Goal: Task Accomplishment & Management: Manage account settings

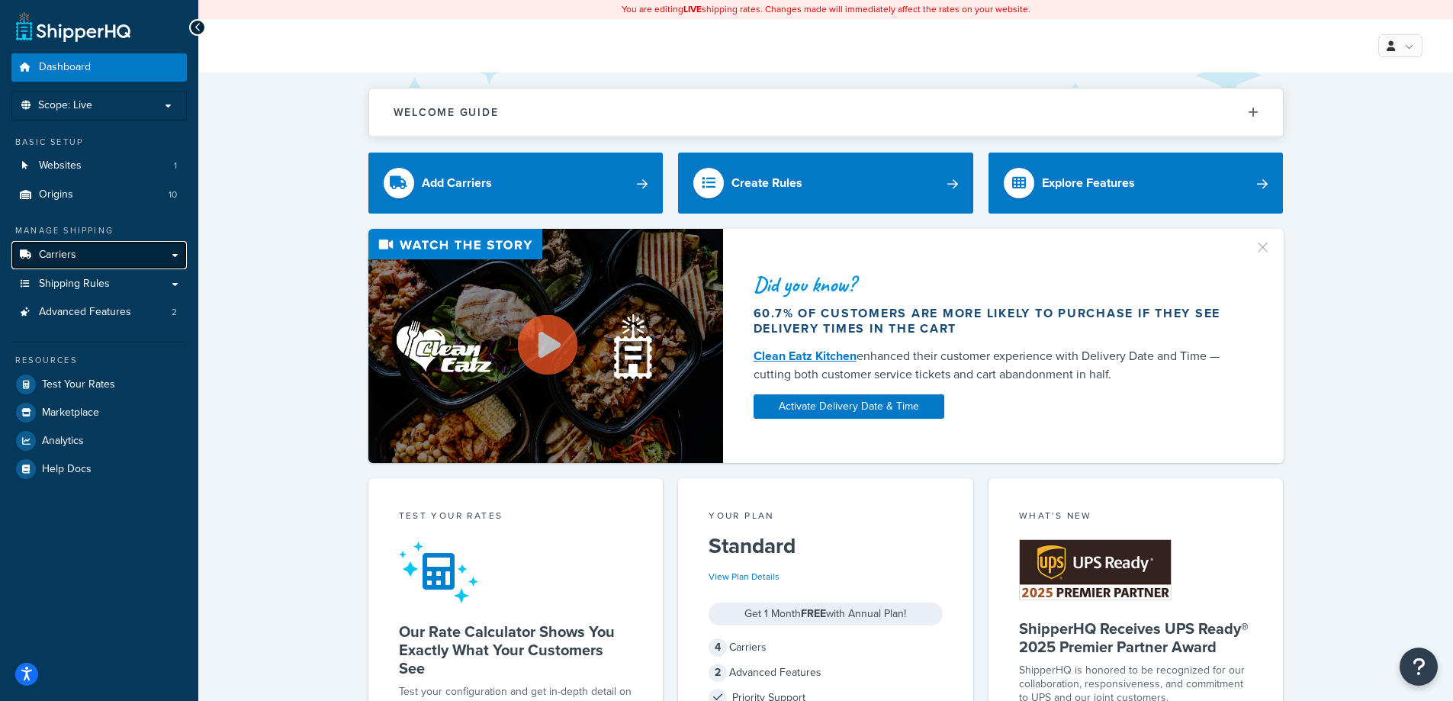
click at [98, 256] on link "Carriers" at bounding box center [98, 255] width 175 height 28
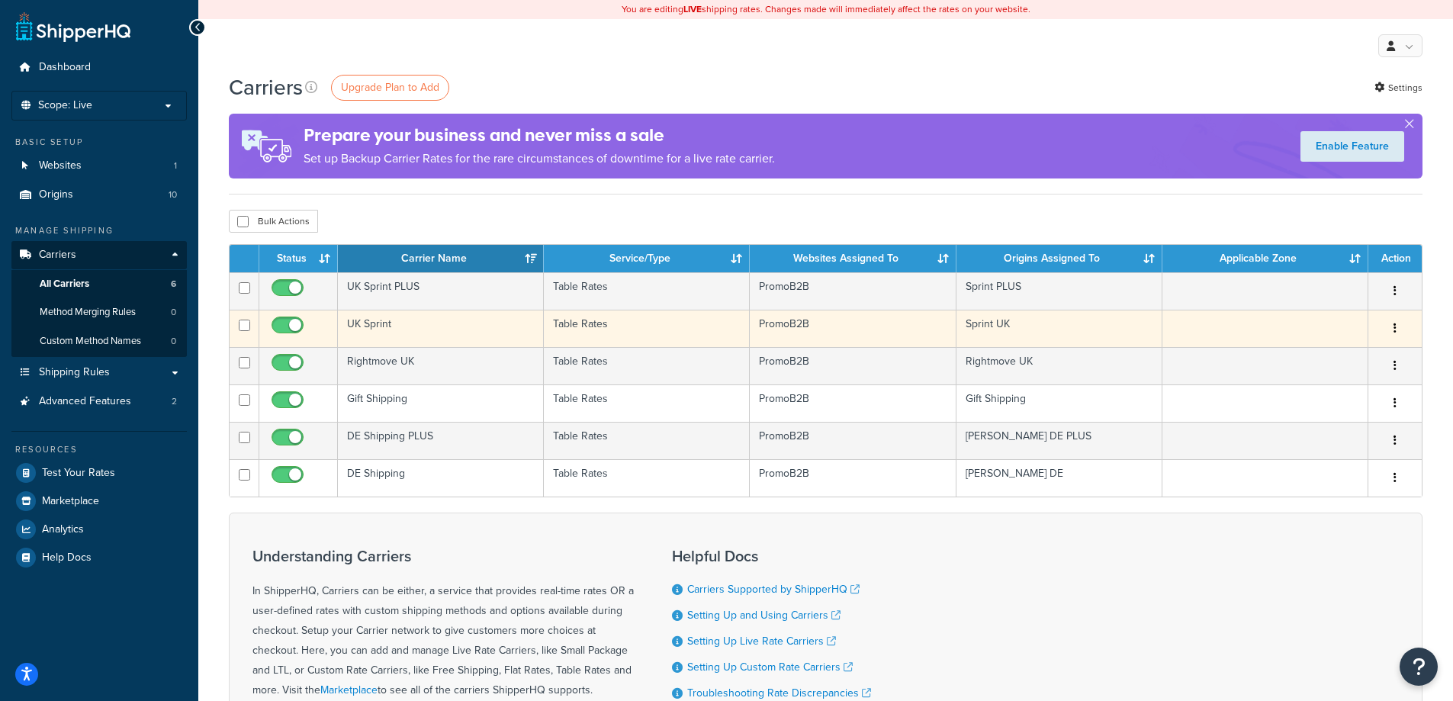
click at [1398, 326] on button "button" at bounding box center [1394, 329] width 21 height 24
click at [367, 324] on td "UK Sprint" at bounding box center [441, 328] width 206 height 37
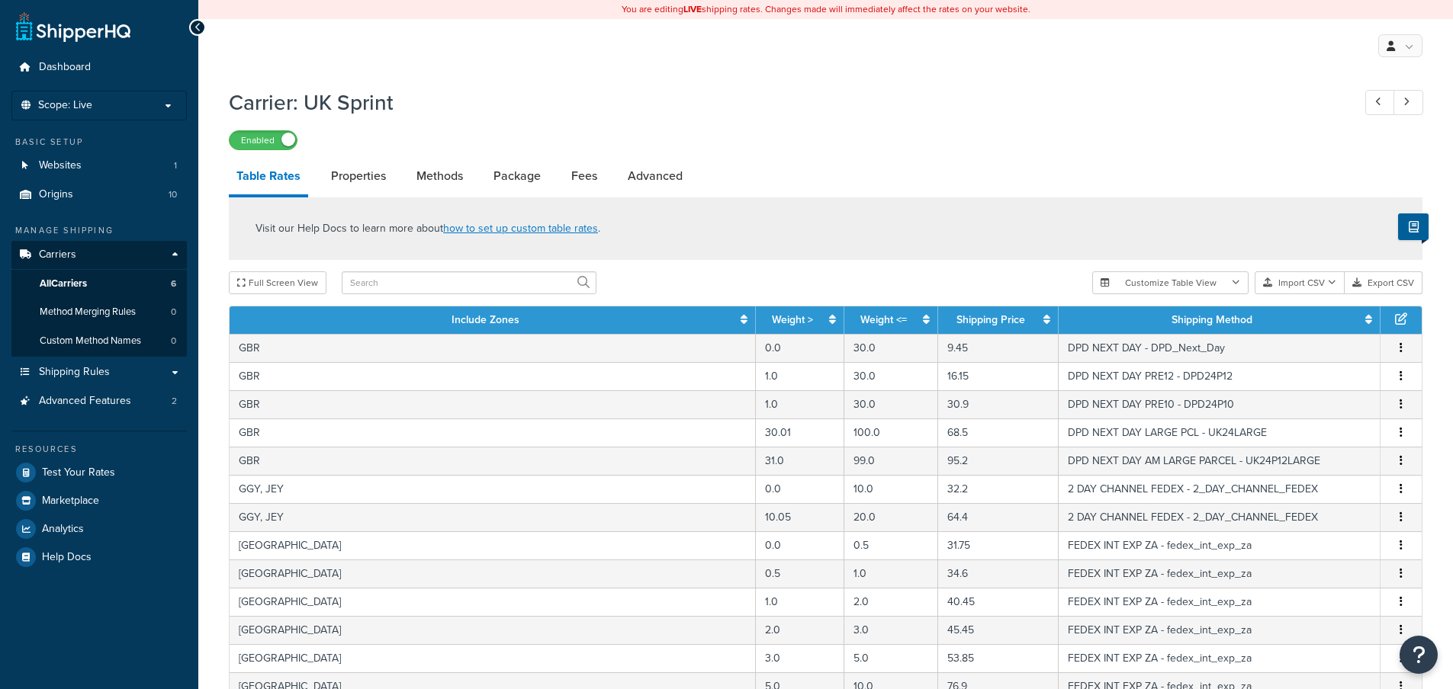
select select "25"
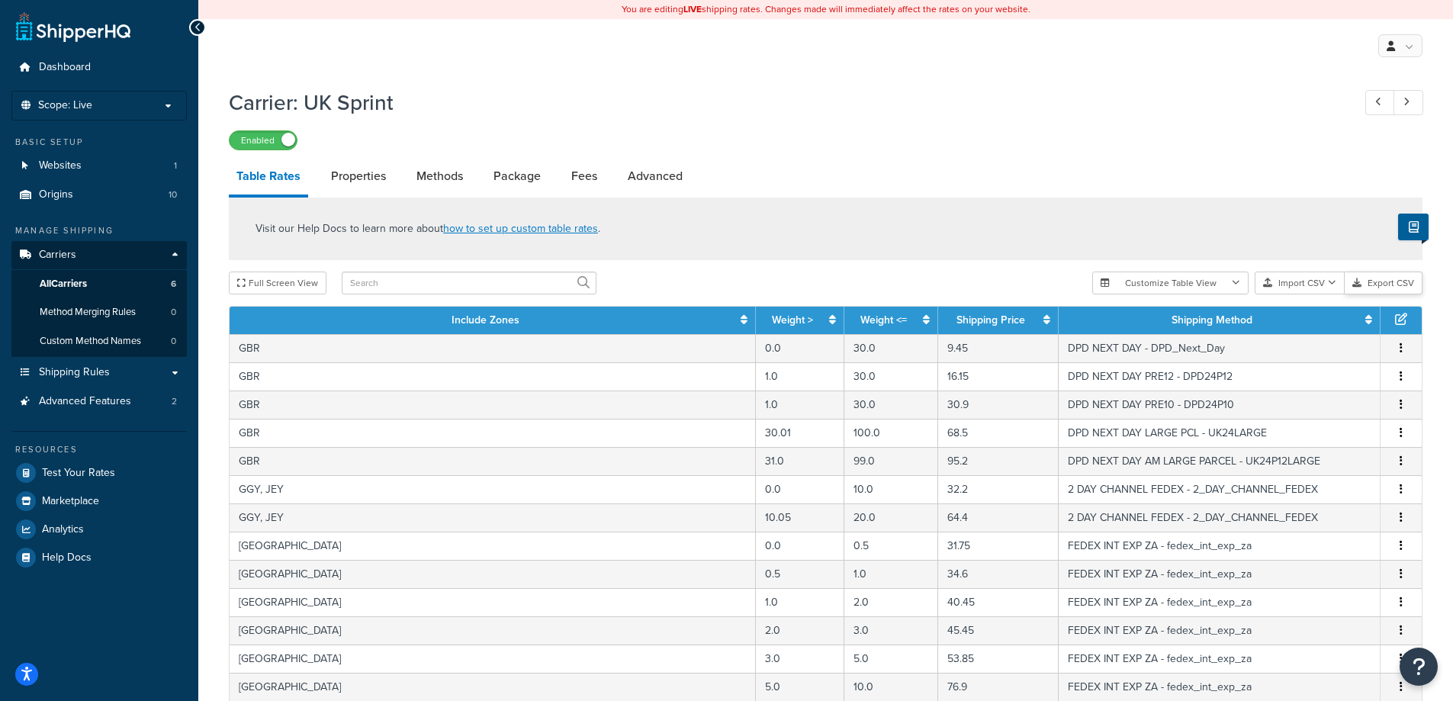
click at [1380, 283] on button "Export CSV" at bounding box center [1384, 283] width 78 height 23
click at [82, 183] on link "Origins 10" at bounding box center [98, 195] width 175 height 28
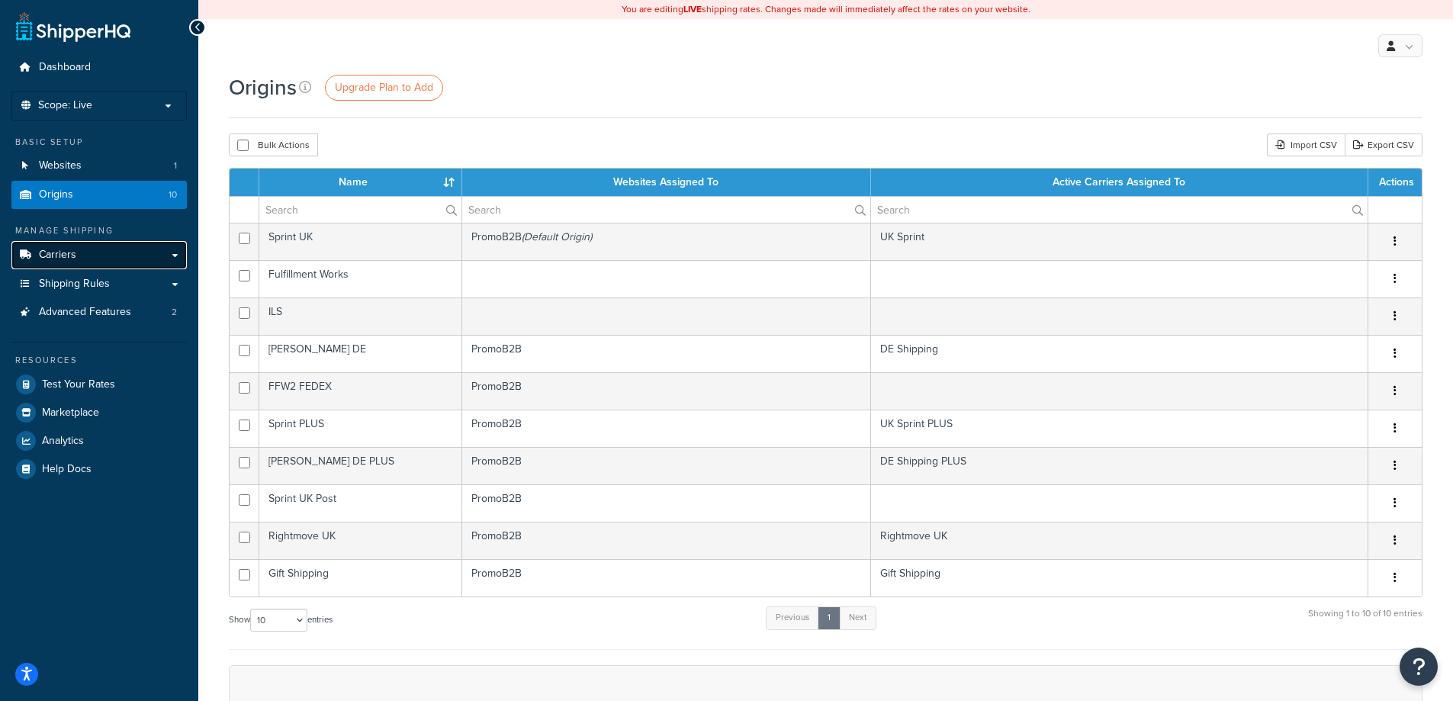
click at [59, 253] on span "Carriers" at bounding box center [57, 255] width 37 height 13
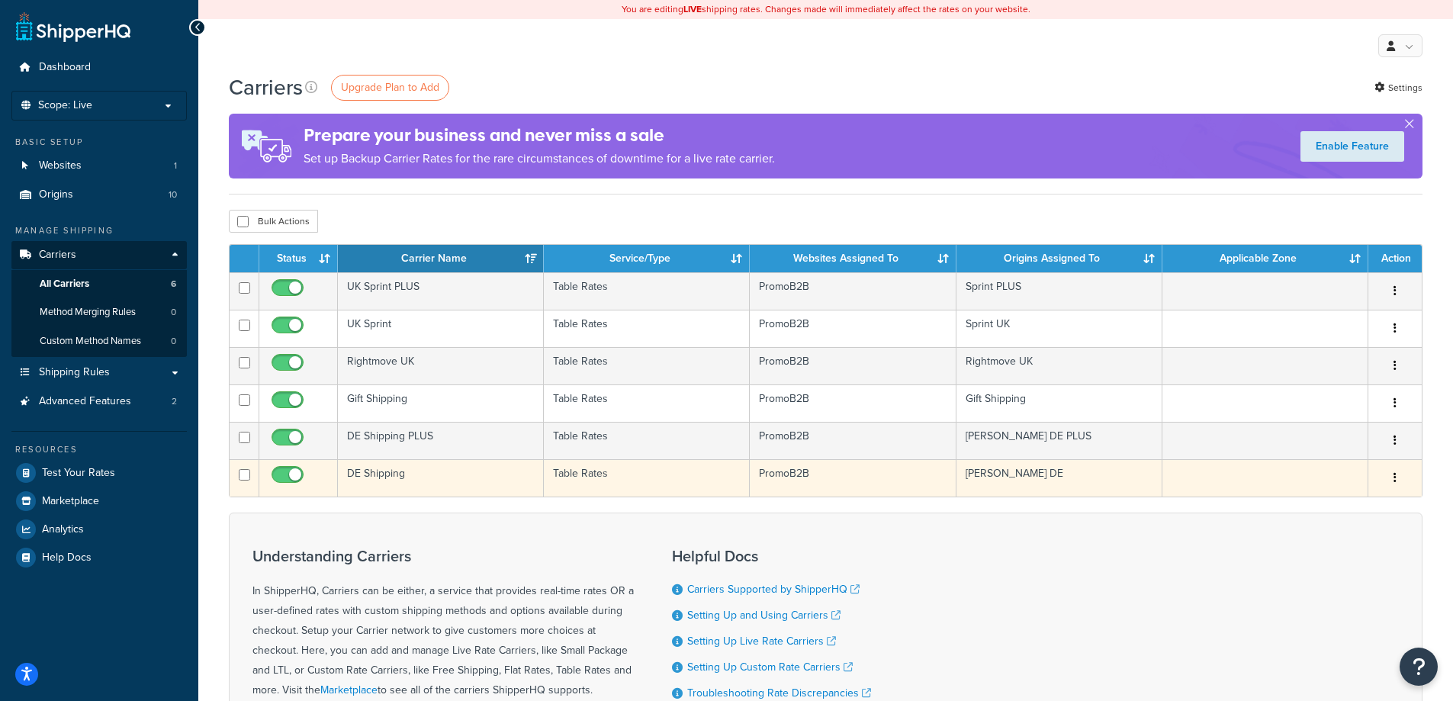
click at [362, 475] on td "DE Shipping" at bounding box center [441, 477] width 206 height 37
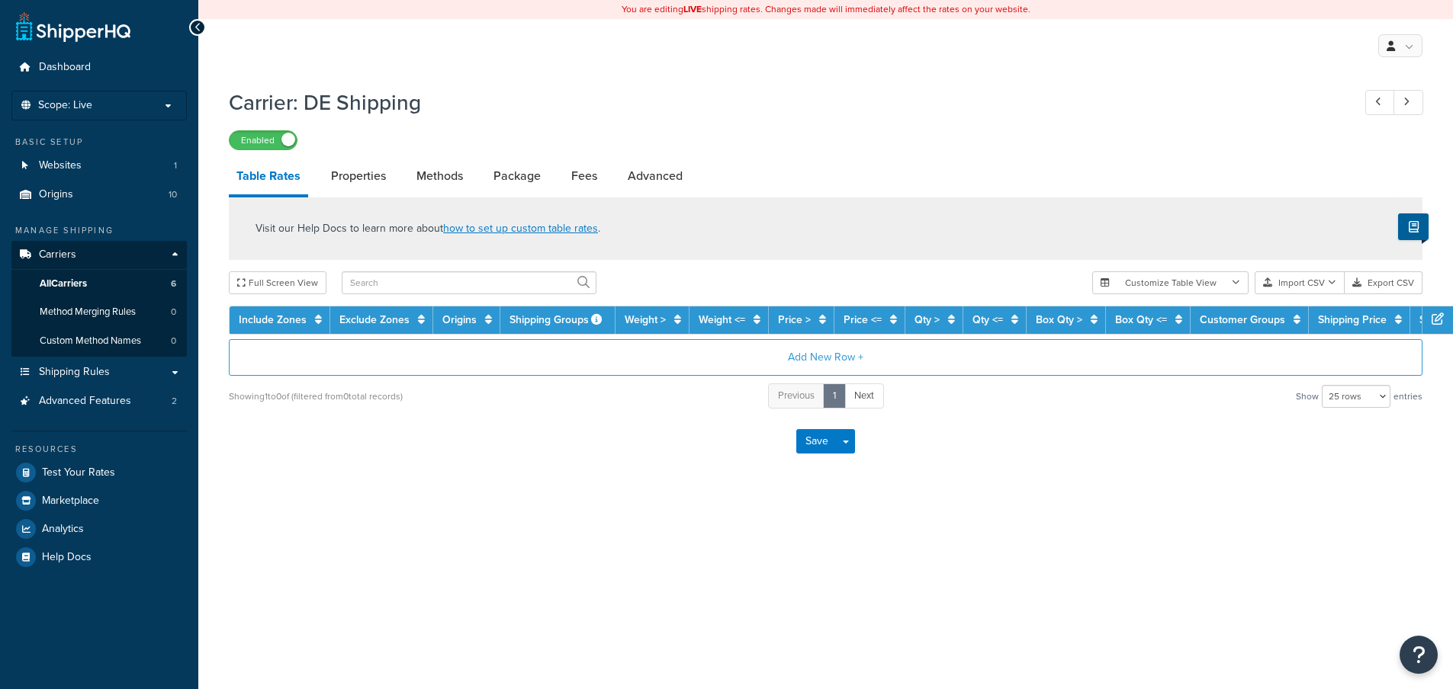
select select "25"
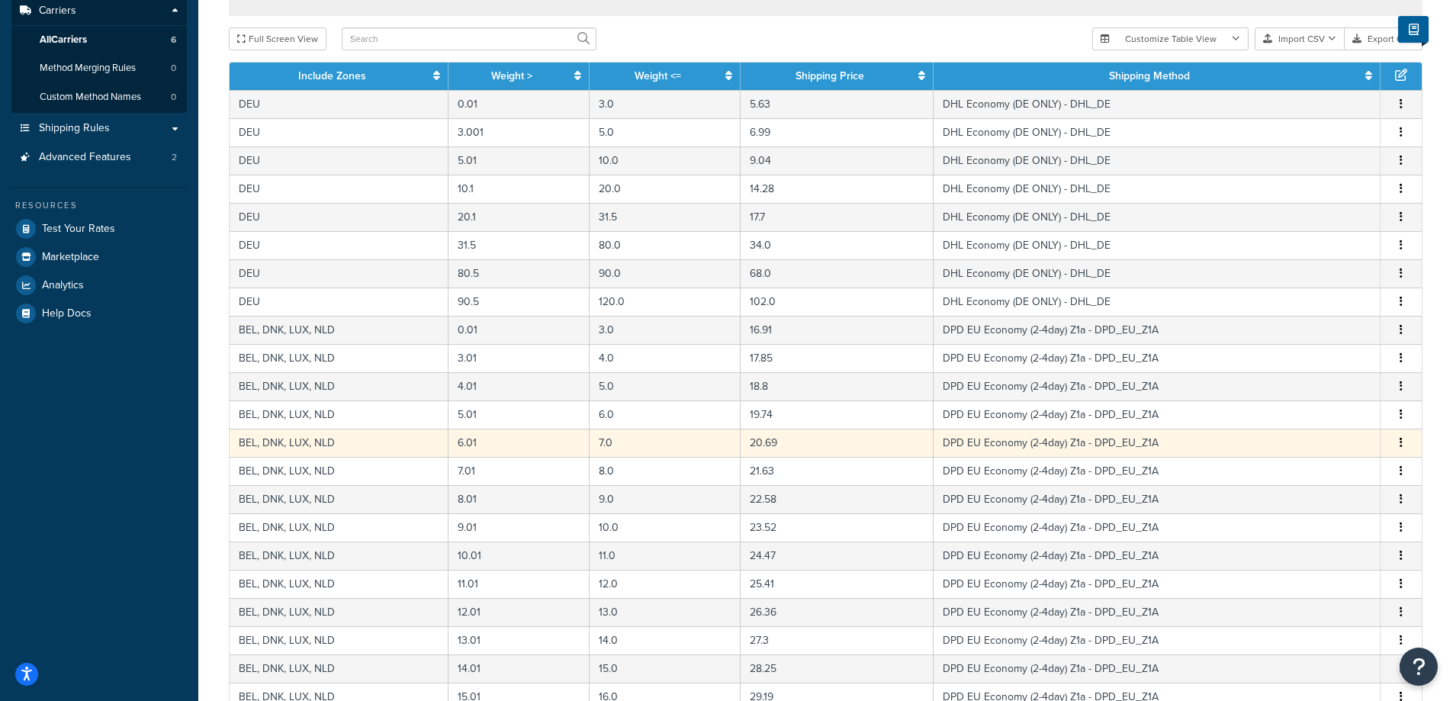
scroll to position [488, 0]
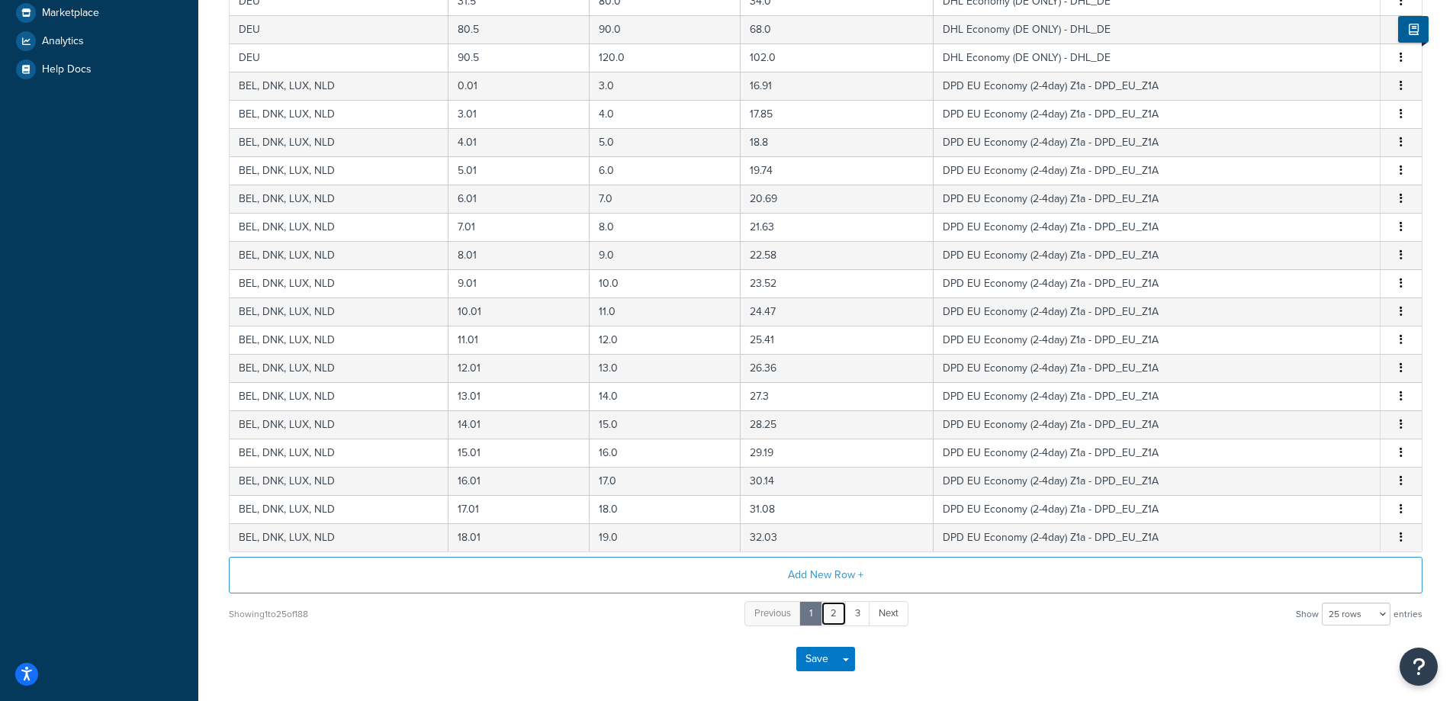
click at [835, 613] on link "2" at bounding box center [834, 613] width 26 height 25
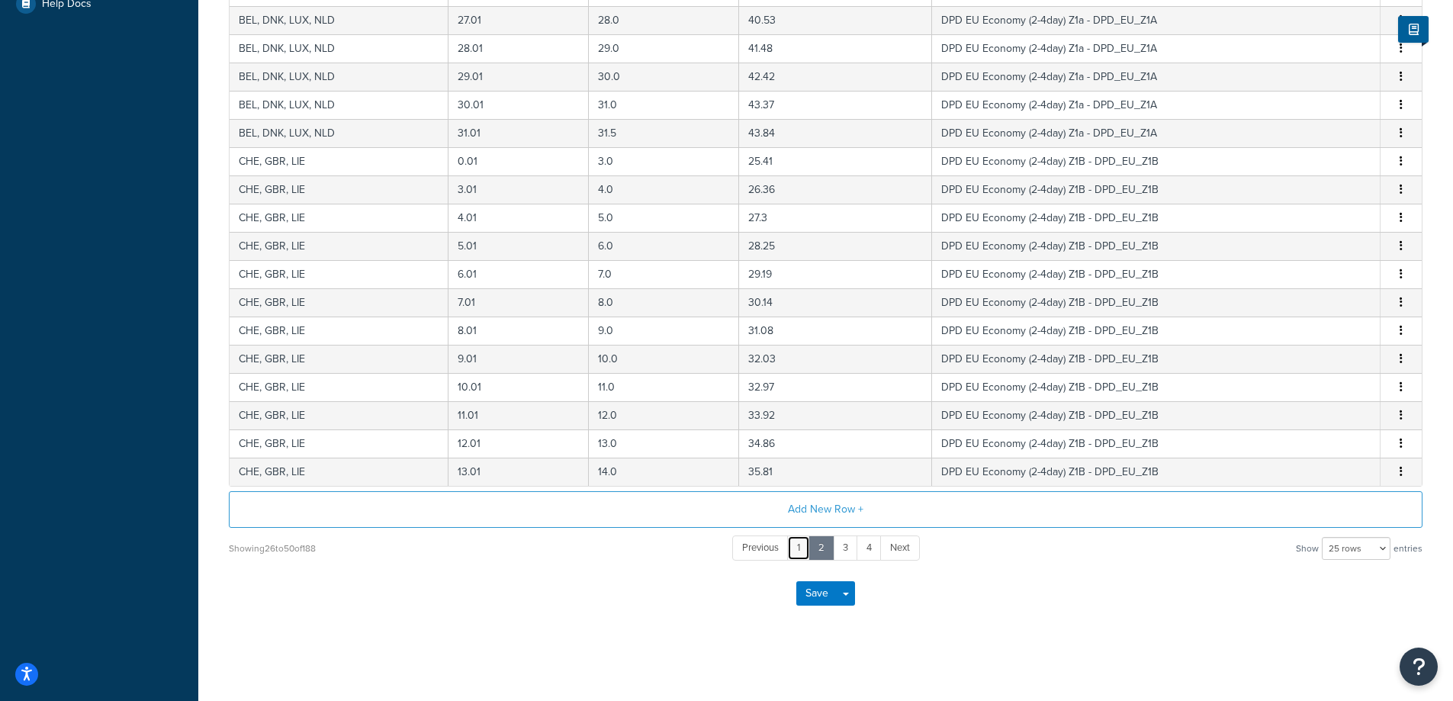
click at [802, 547] on link "1" at bounding box center [798, 547] width 23 height 25
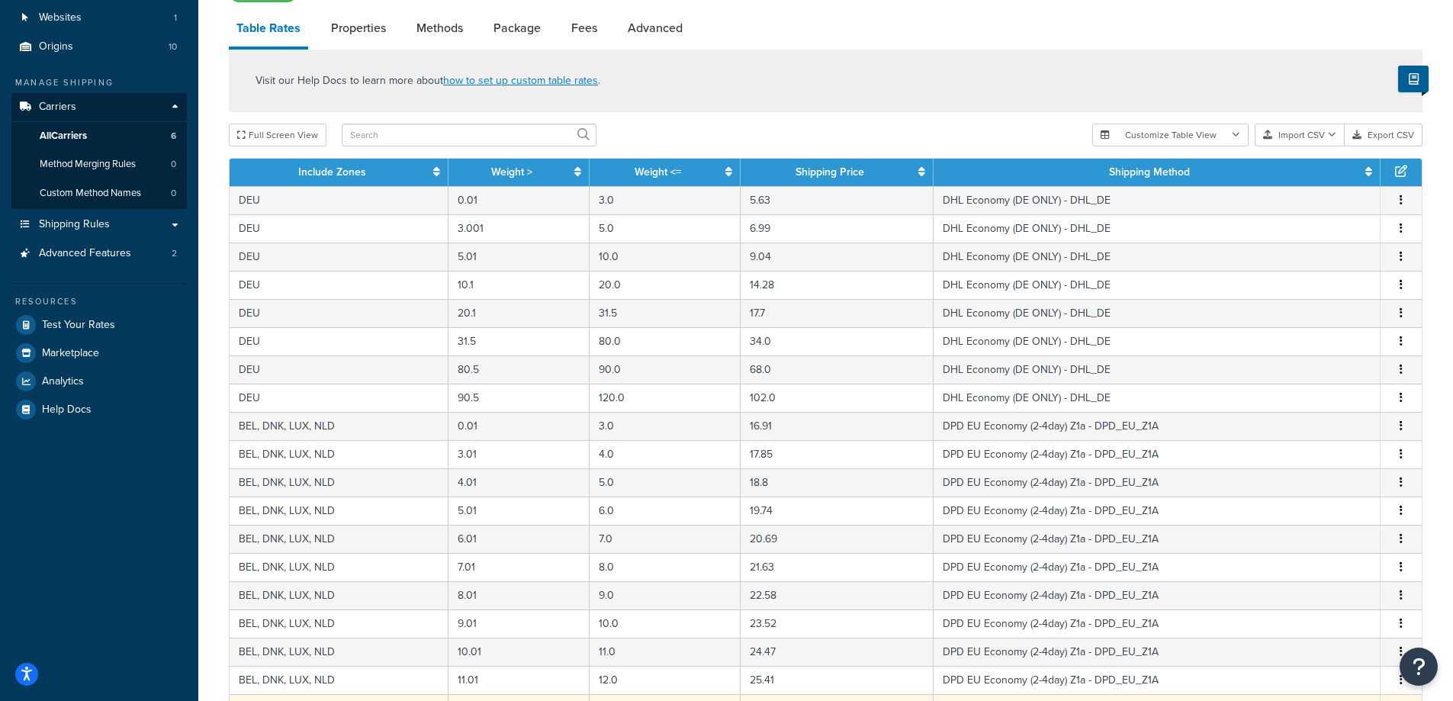
scroll to position [473, 0]
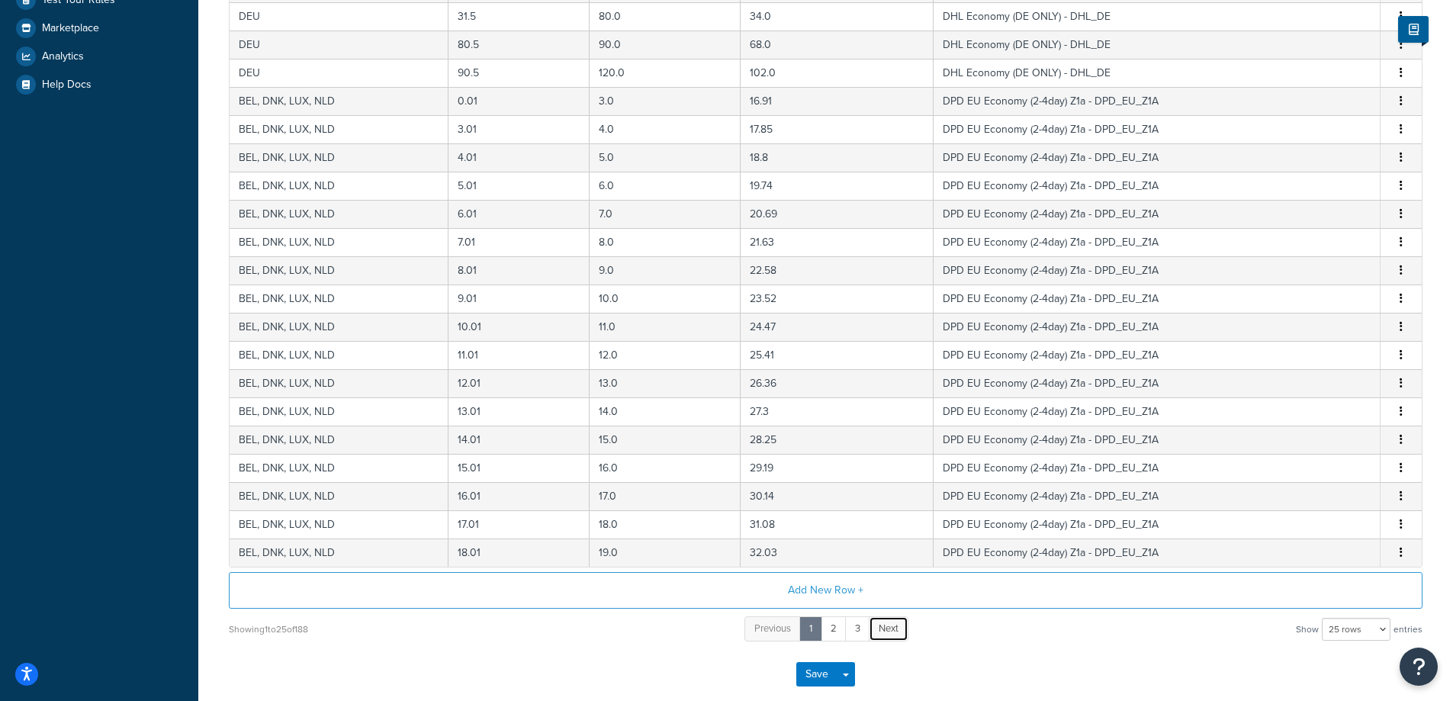
click at [886, 634] on span "Next" at bounding box center [889, 628] width 20 height 14
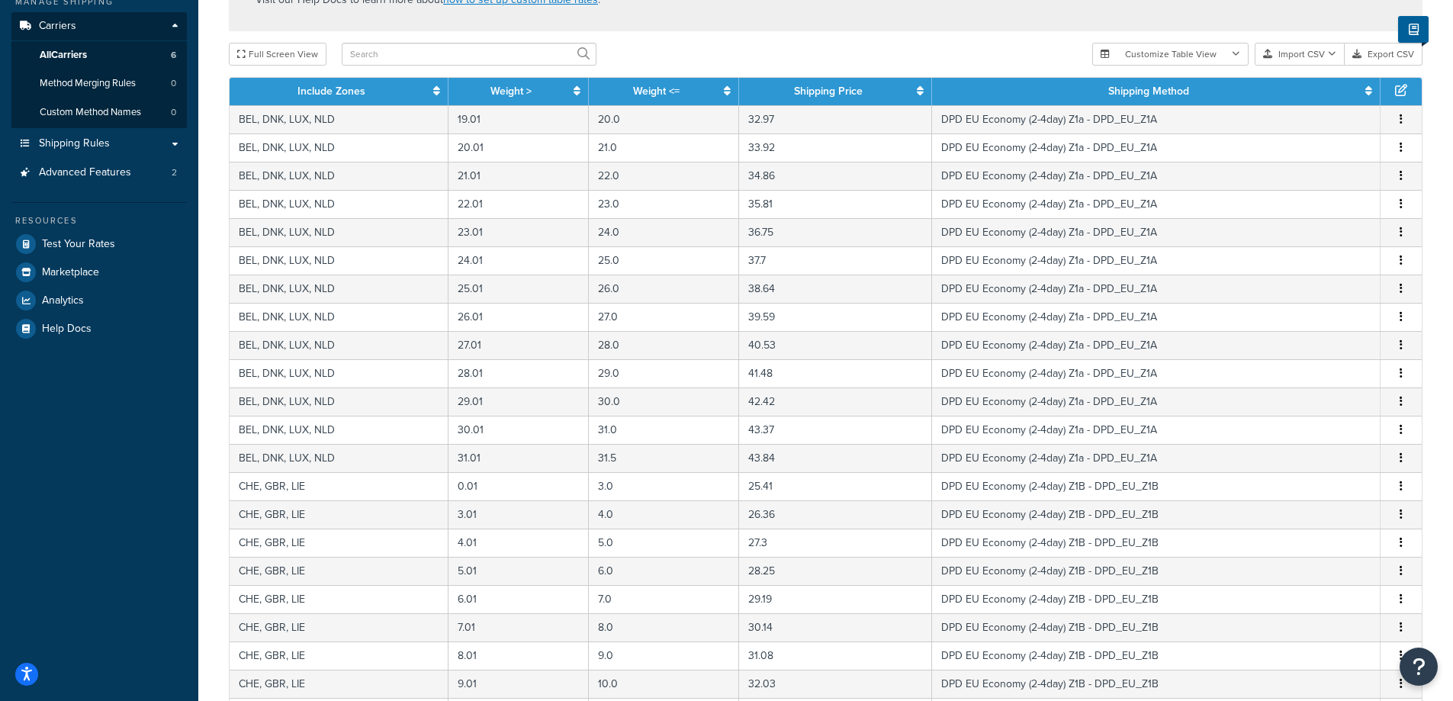
scroll to position [554, 0]
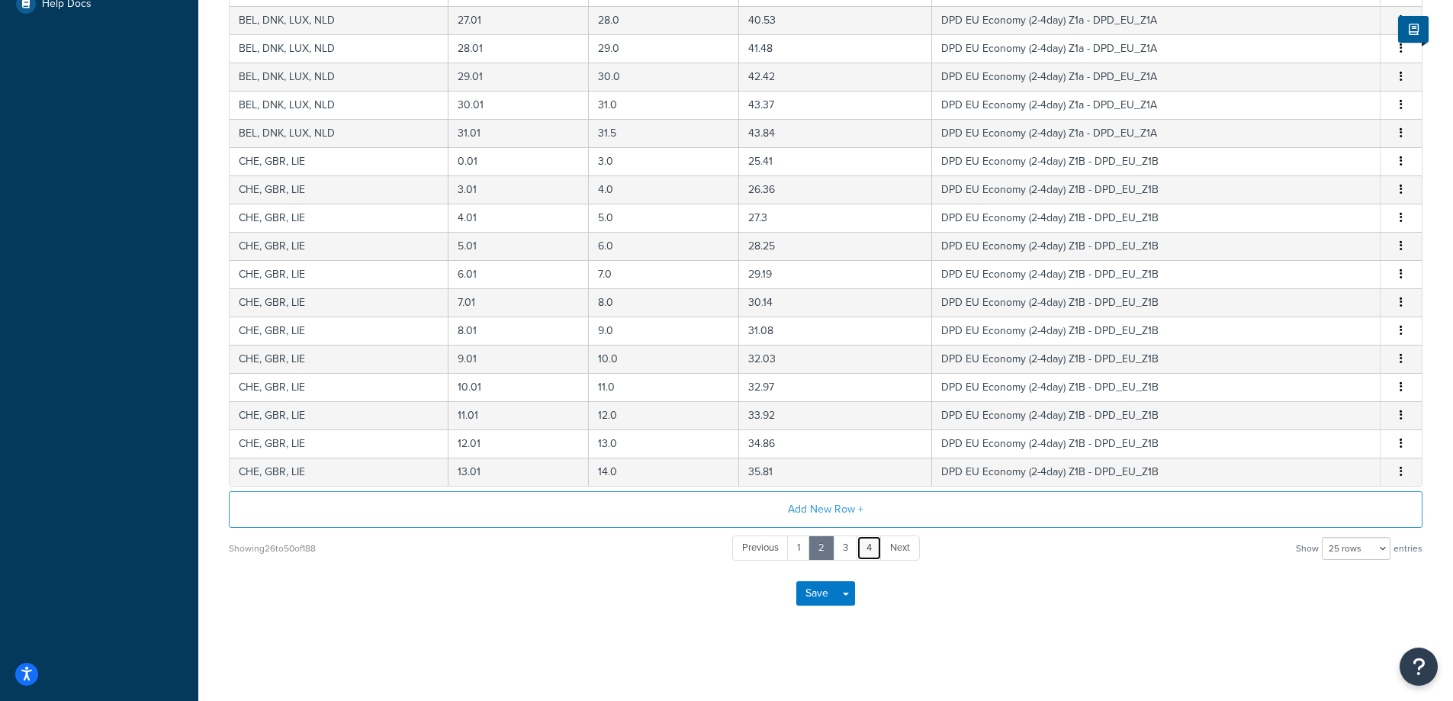
click at [869, 548] on link "4" at bounding box center [868, 547] width 25 height 25
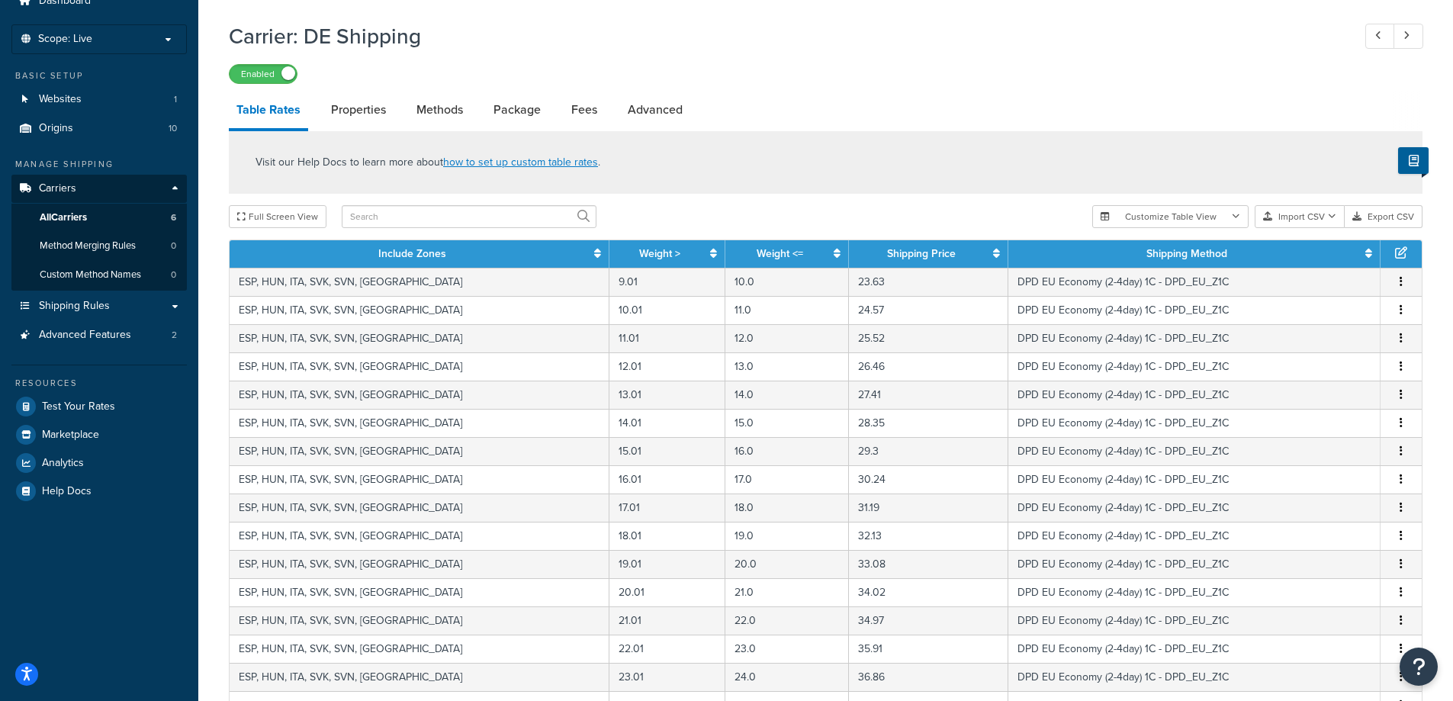
scroll to position [0, 0]
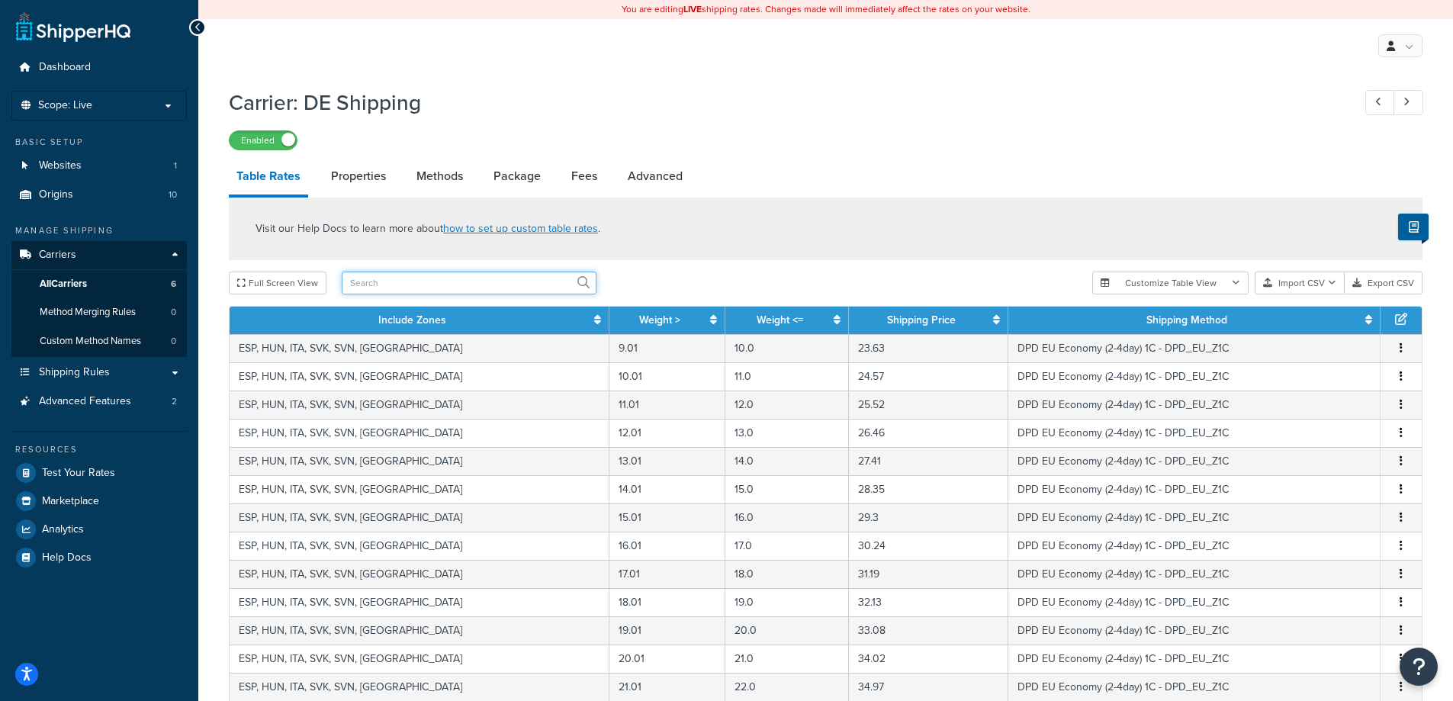
click at [419, 275] on input "text" at bounding box center [469, 283] width 255 height 23
type input "NLD"
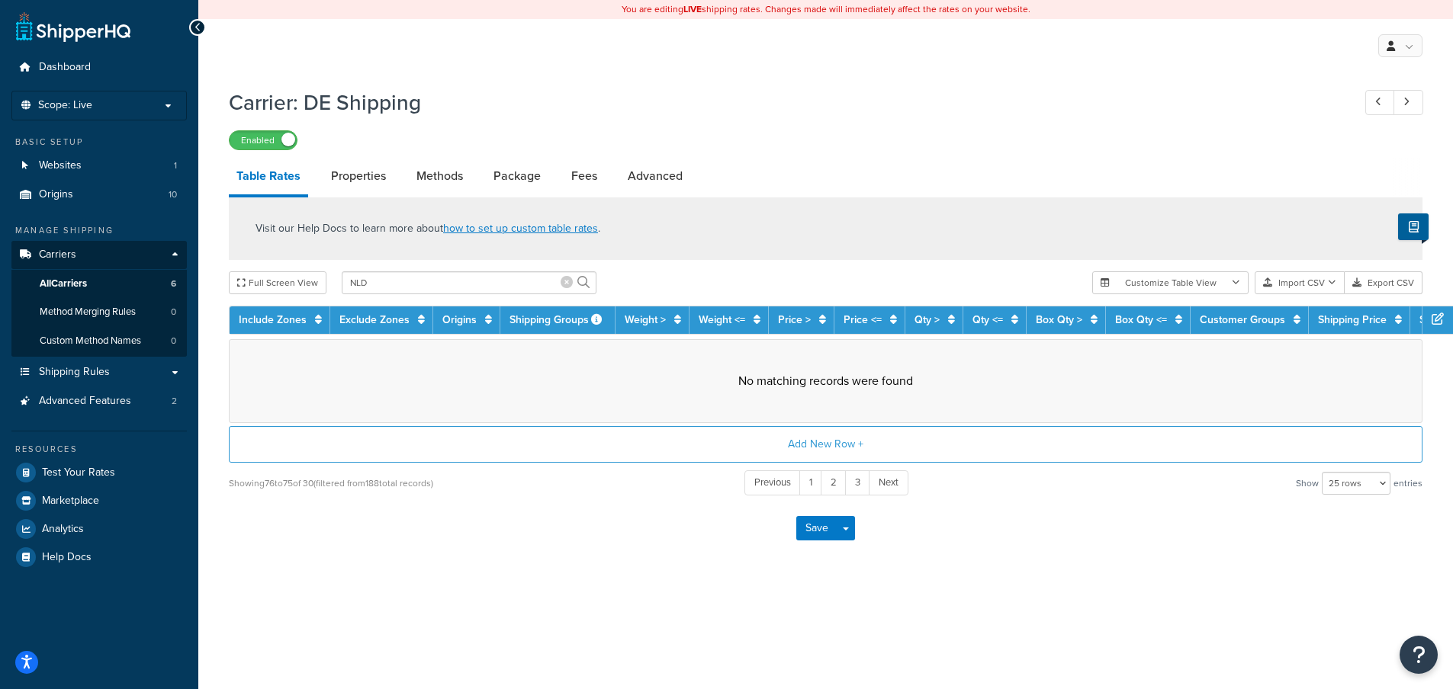
click at [563, 283] on icon at bounding box center [567, 282] width 12 height 12
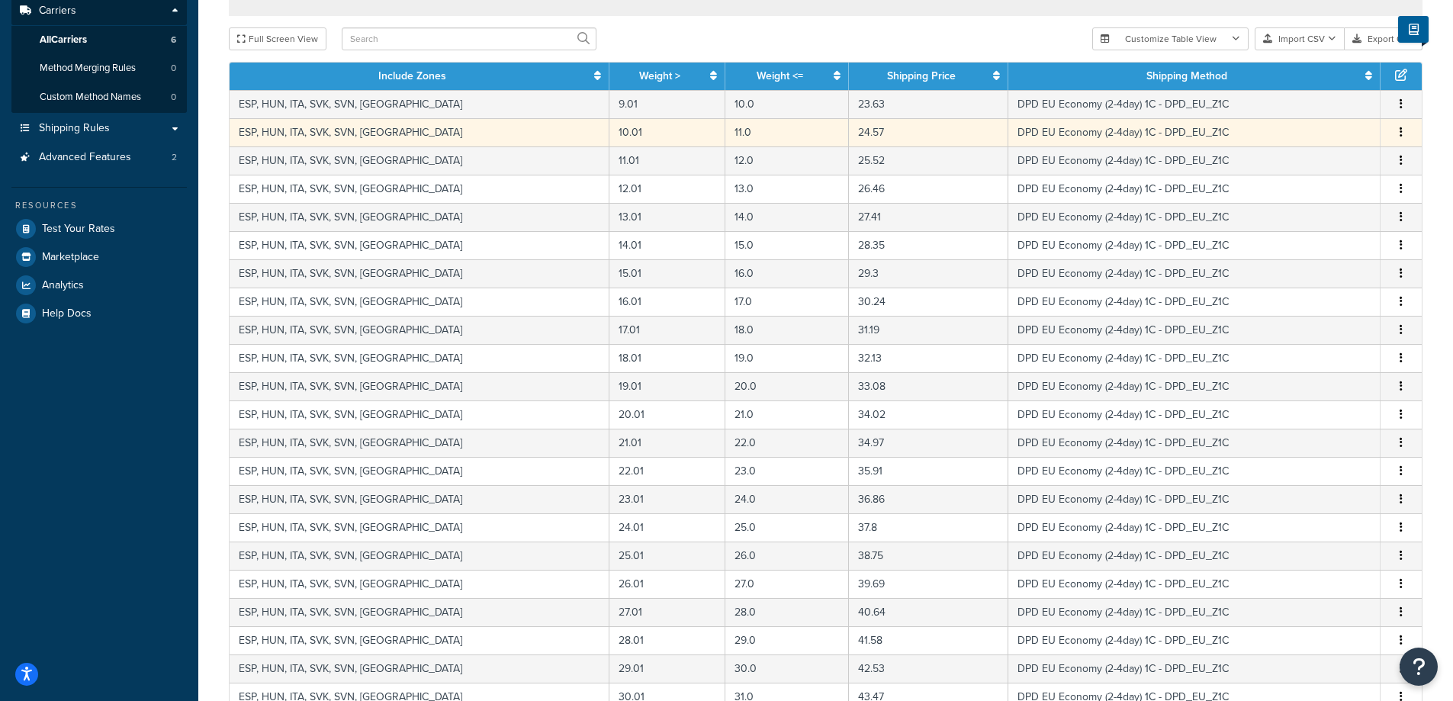
scroll to position [554, 0]
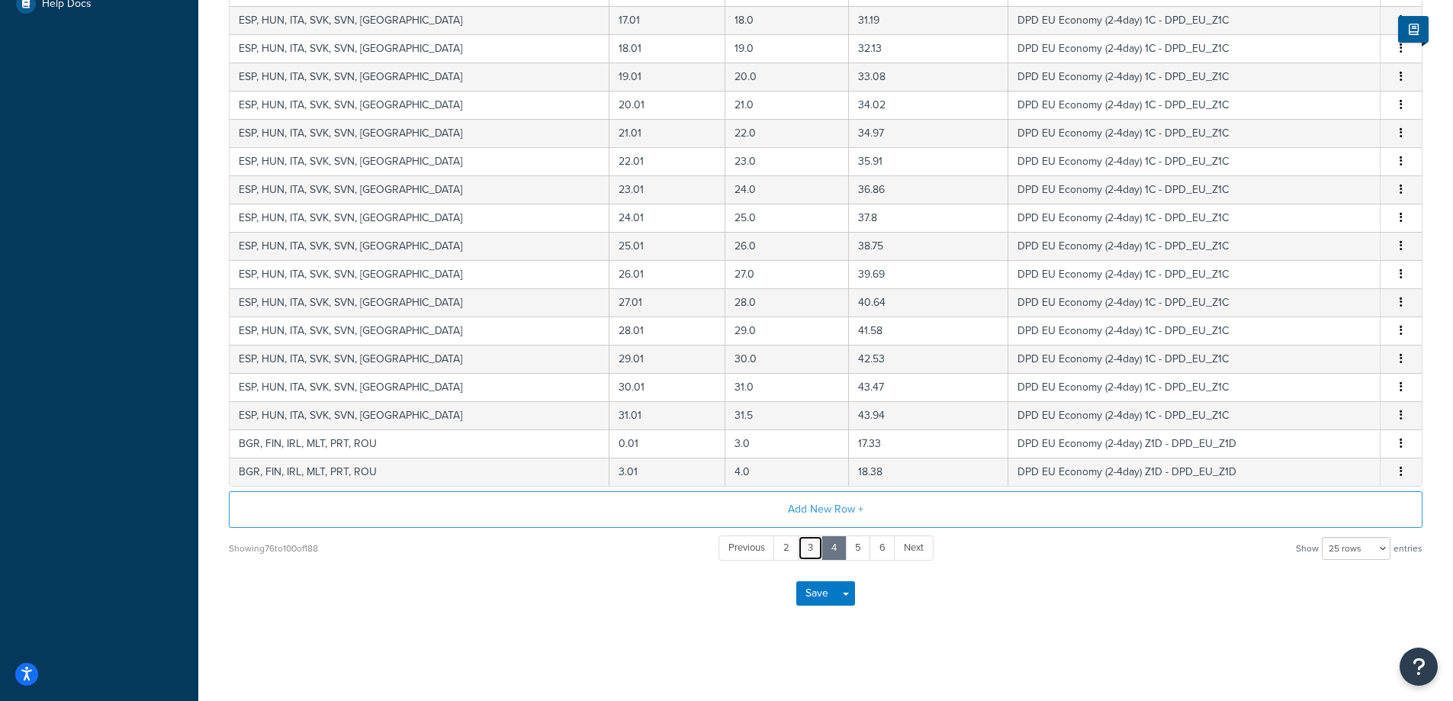
click at [811, 552] on link "3" at bounding box center [810, 547] width 25 height 25
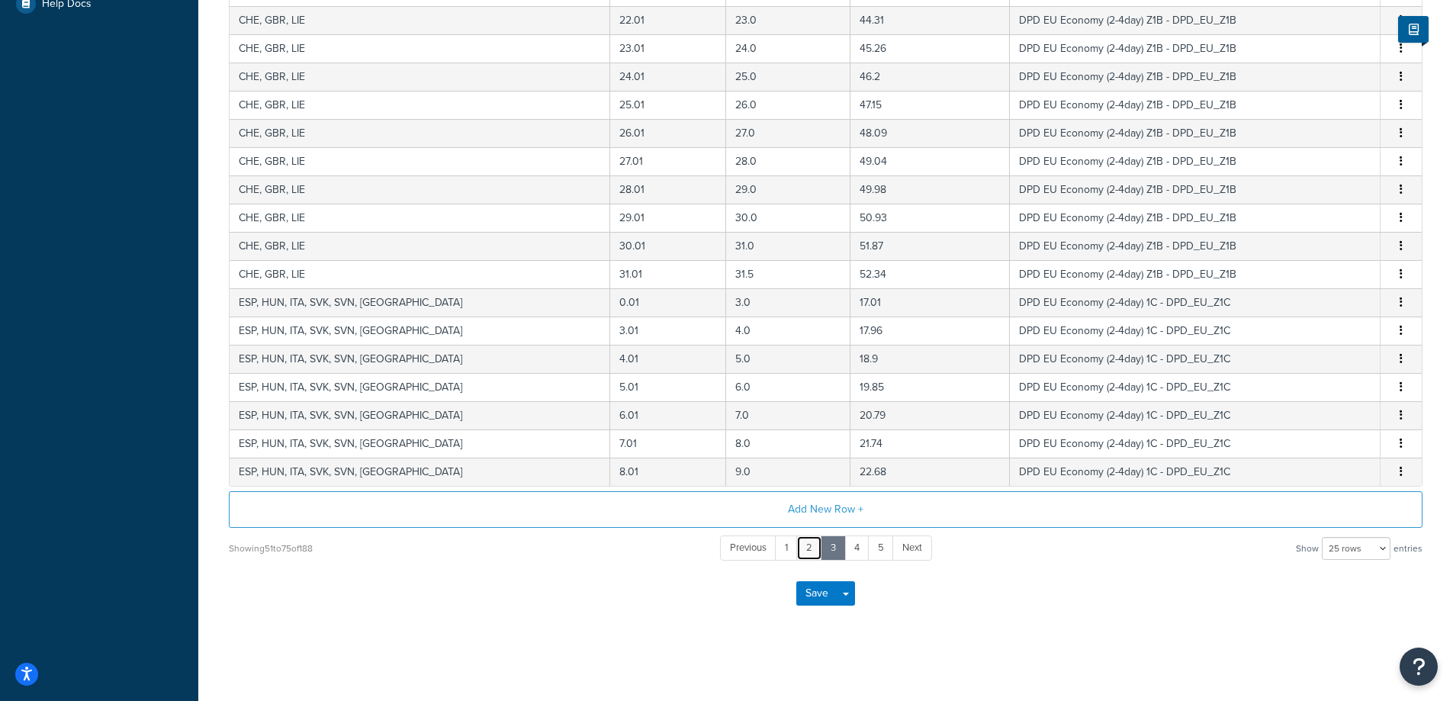
click at [805, 552] on link "2" at bounding box center [809, 547] width 26 height 25
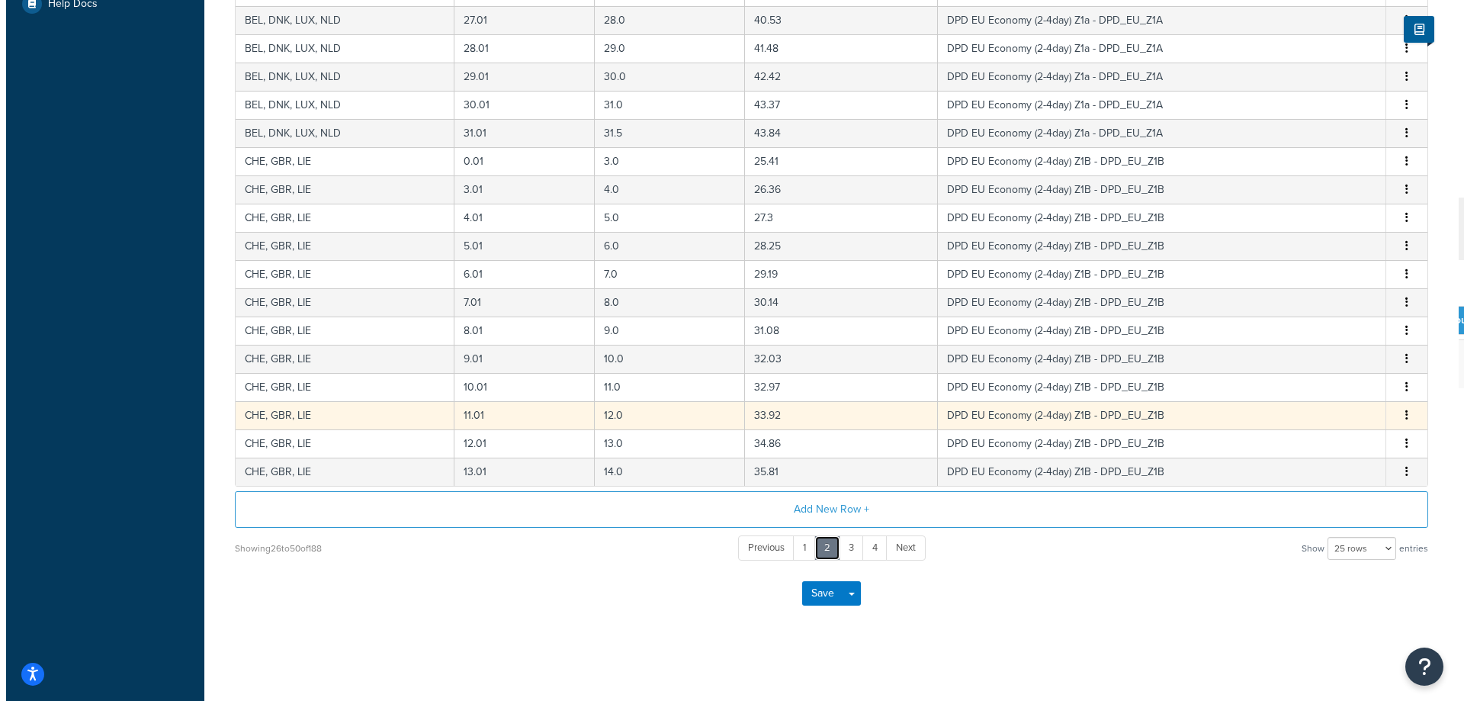
scroll to position [310, 0]
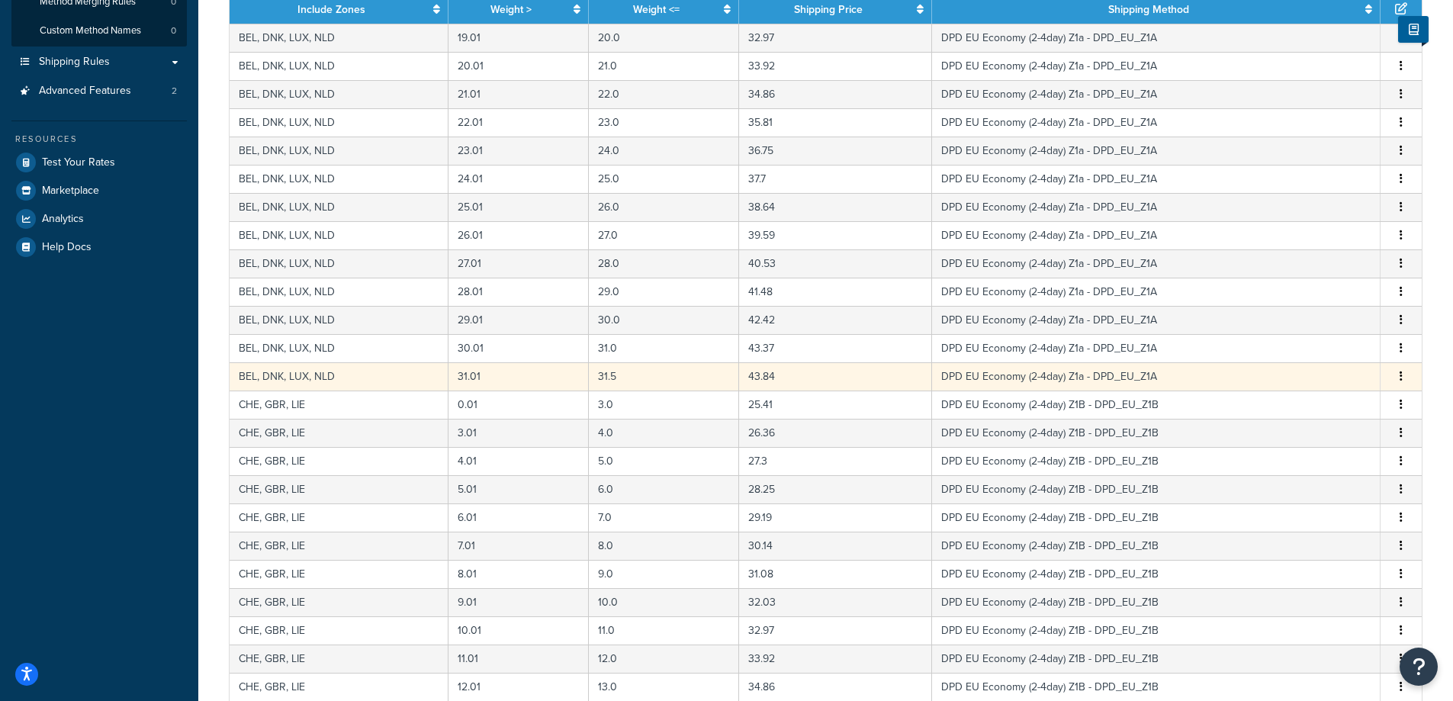
click at [810, 374] on td "43.84" at bounding box center [835, 376] width 192 height 28
select select "106777"
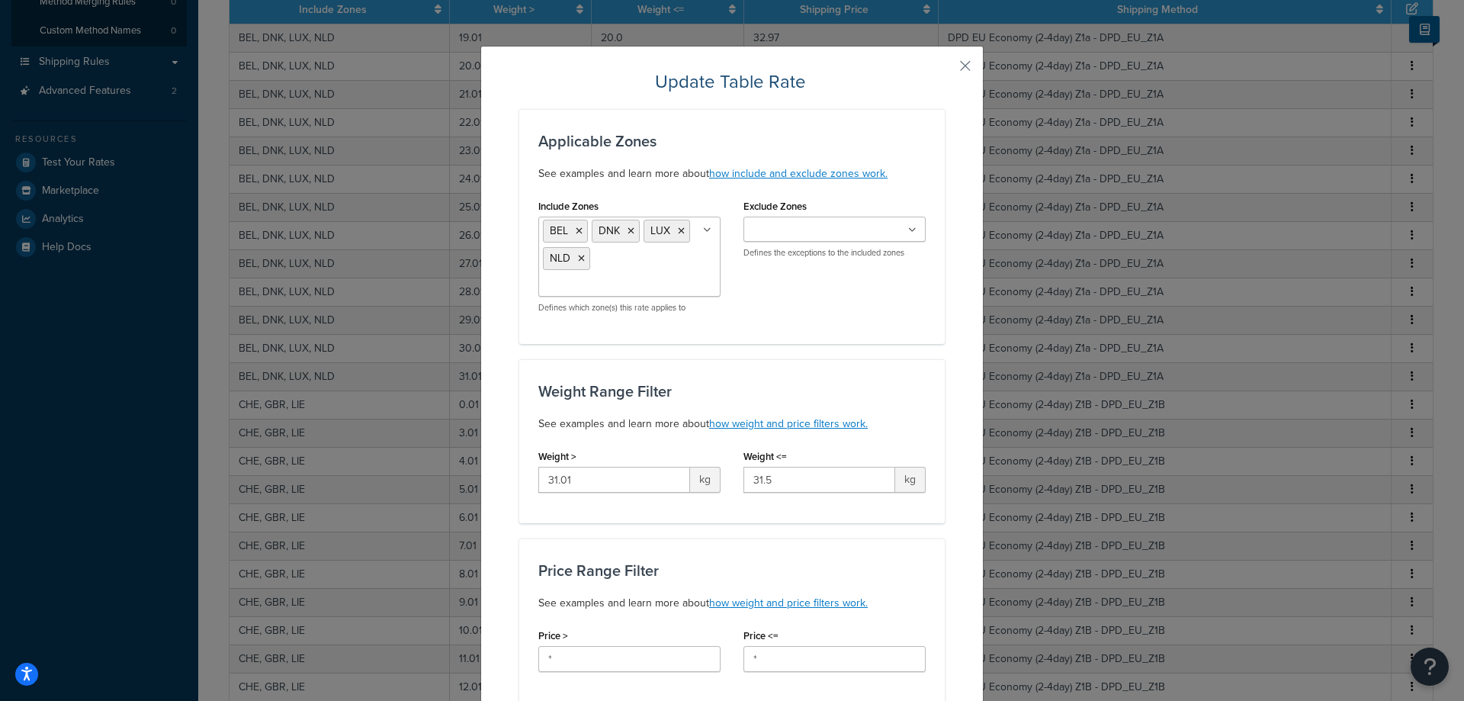
scroll to position [162, 0]
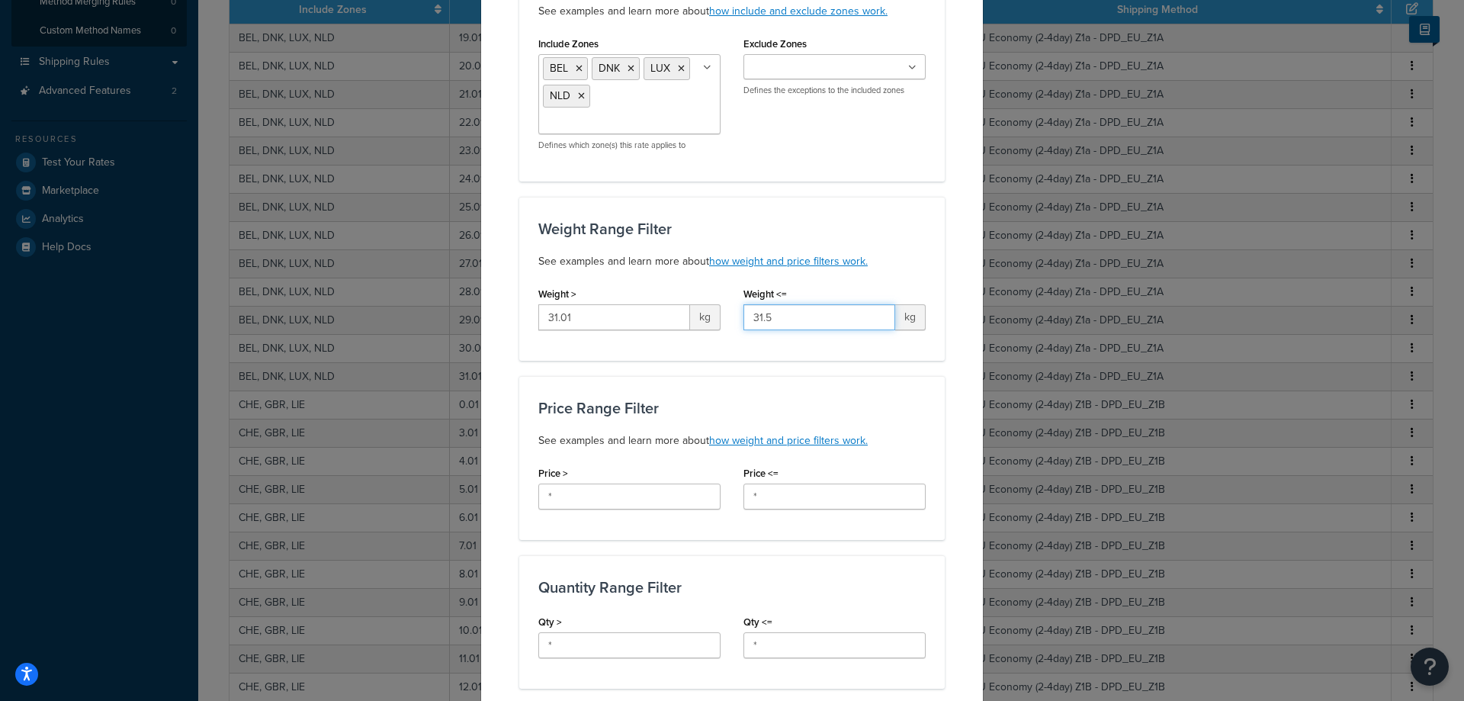
drag, startPoint x: 781, startPoint y: 318, endPoint x: 696, endPoint y: 306, distance: 86.3
click at [692, 305] on div "Weight > 31.01 kg Weight <= 31.5 kg" at bounding box center [732, 312] width 410 height 59
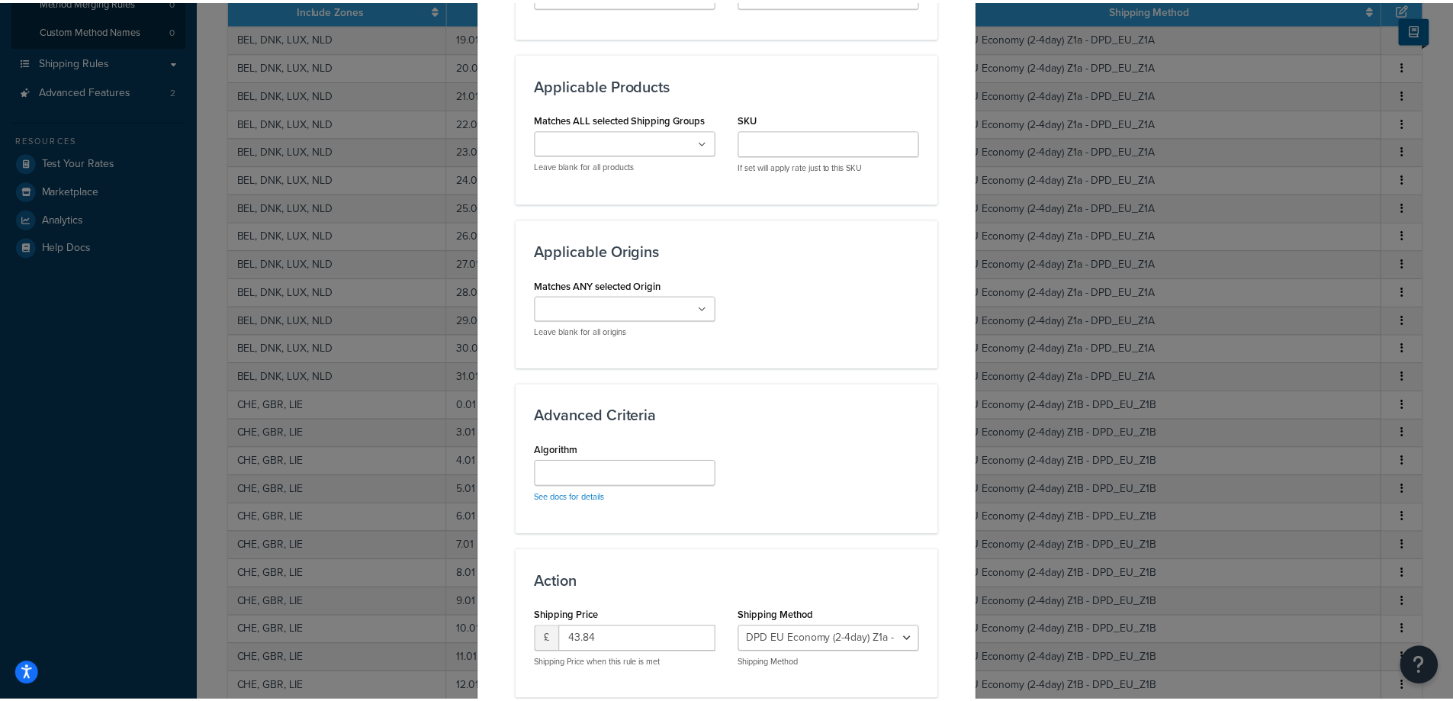
scroll to position [925, 0]
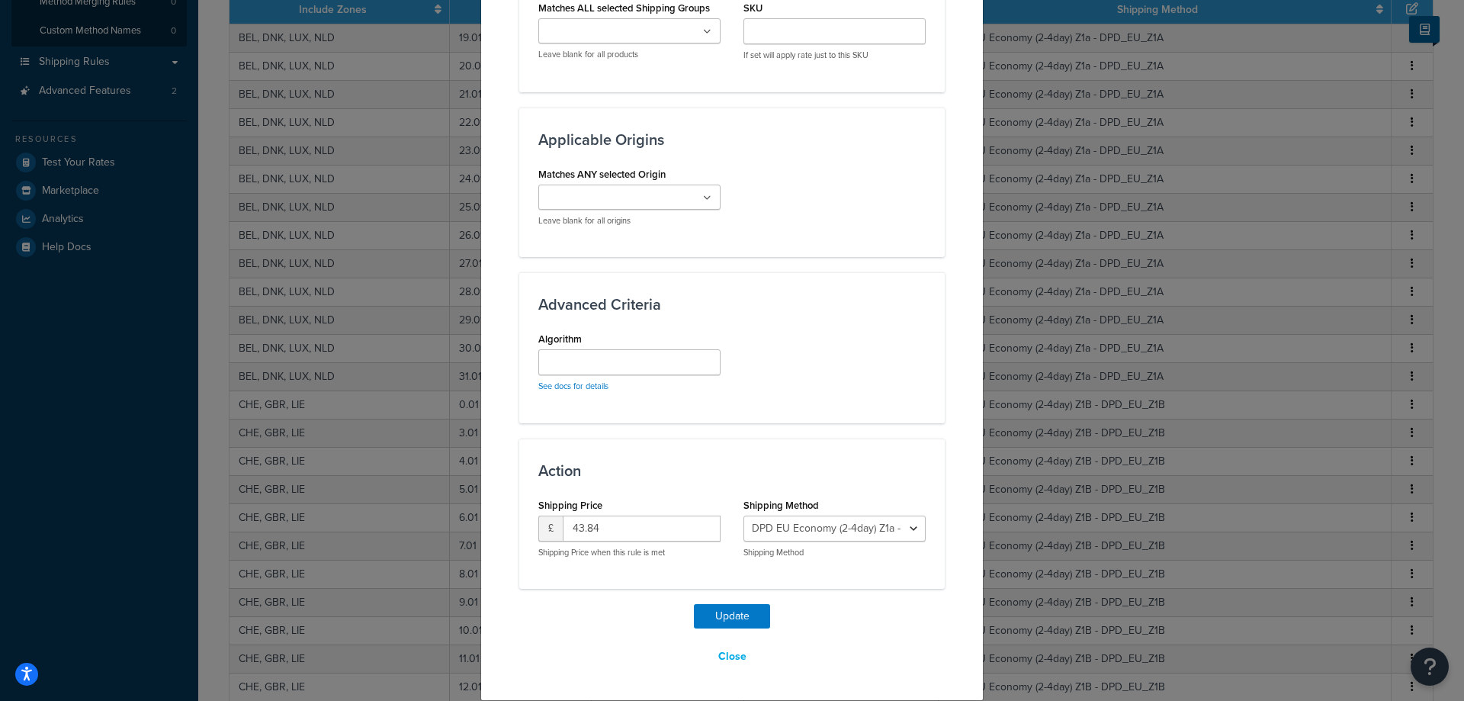
type input "99"
drag, startPoint x: 638, startPoint y: 532, endPoint x: 537, endPoint y: 519, distance: 101.5
click at [538, 519] on div "£ 43.84" at bounding box center [629, 529] width 182 height 26
type input "180"
click at [729, 617] on button "Update" at bounding box center [732, 616] width 76 height 24
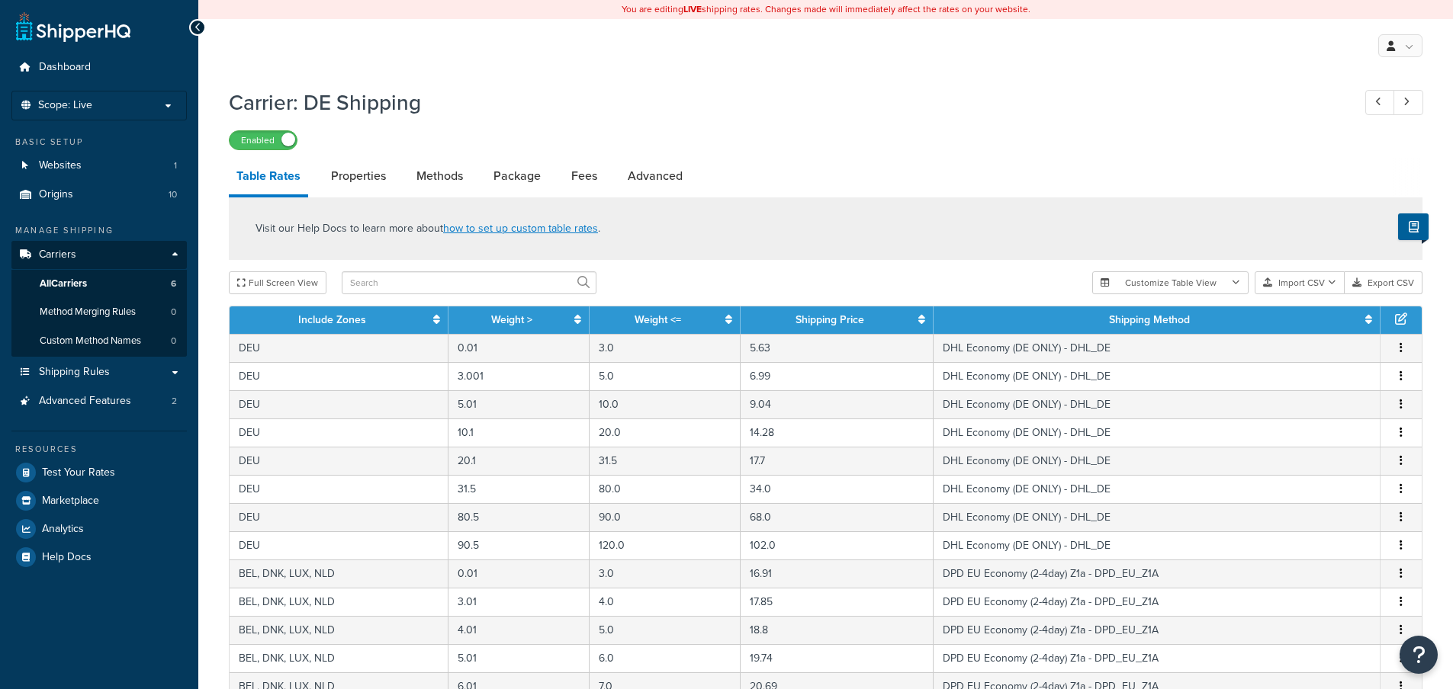
select select "25"
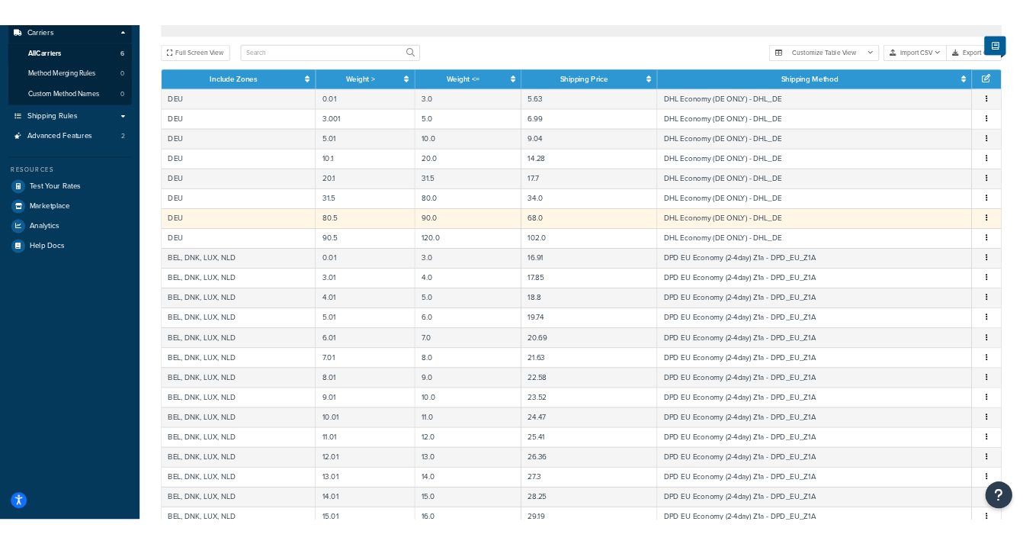
scroll to position [488, 0]
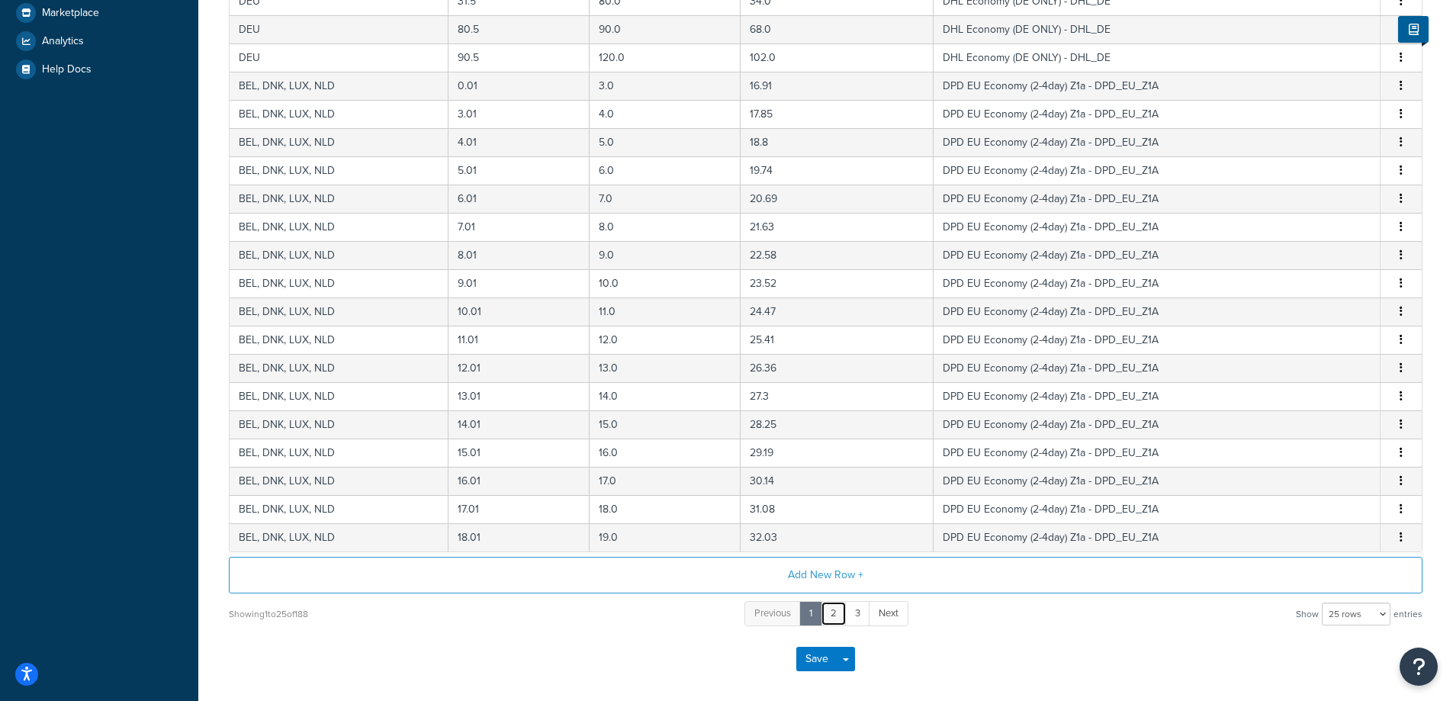
click at [831, 616] on link "2" at bounding box center [834, 613] width 26 height 25
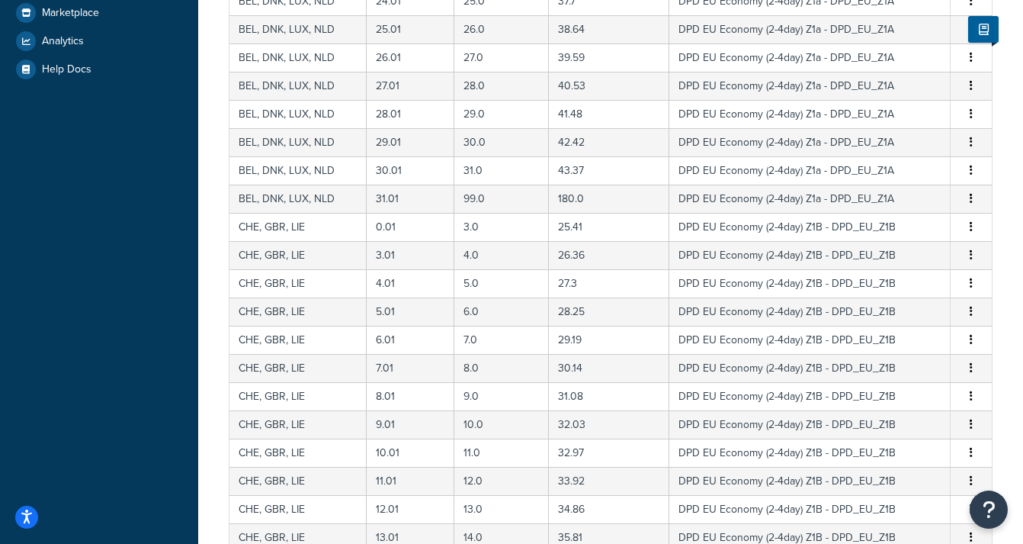
scroll to position [712, 0]
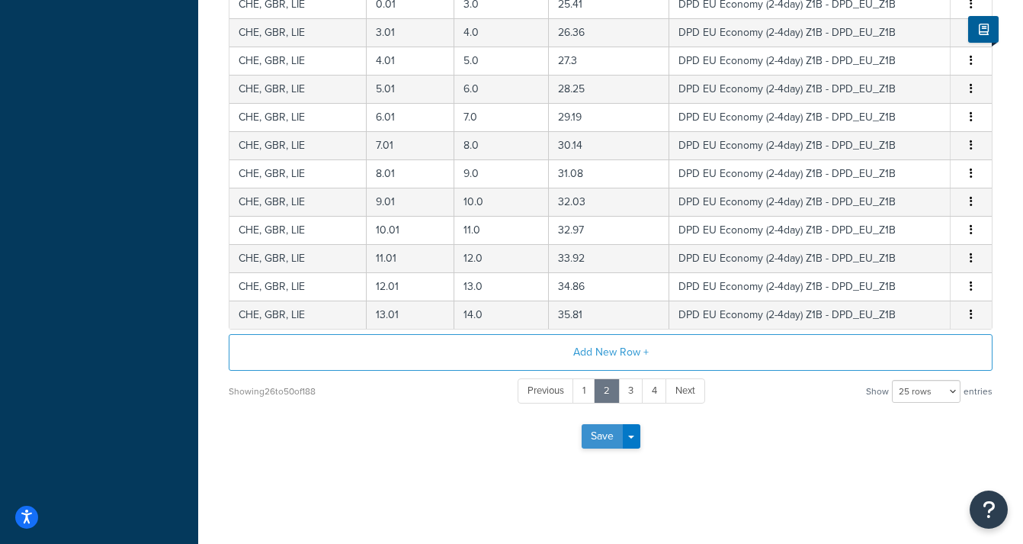
click at [594, 435] on button "Save" at bounding box center [602, 436] width 41 height 24
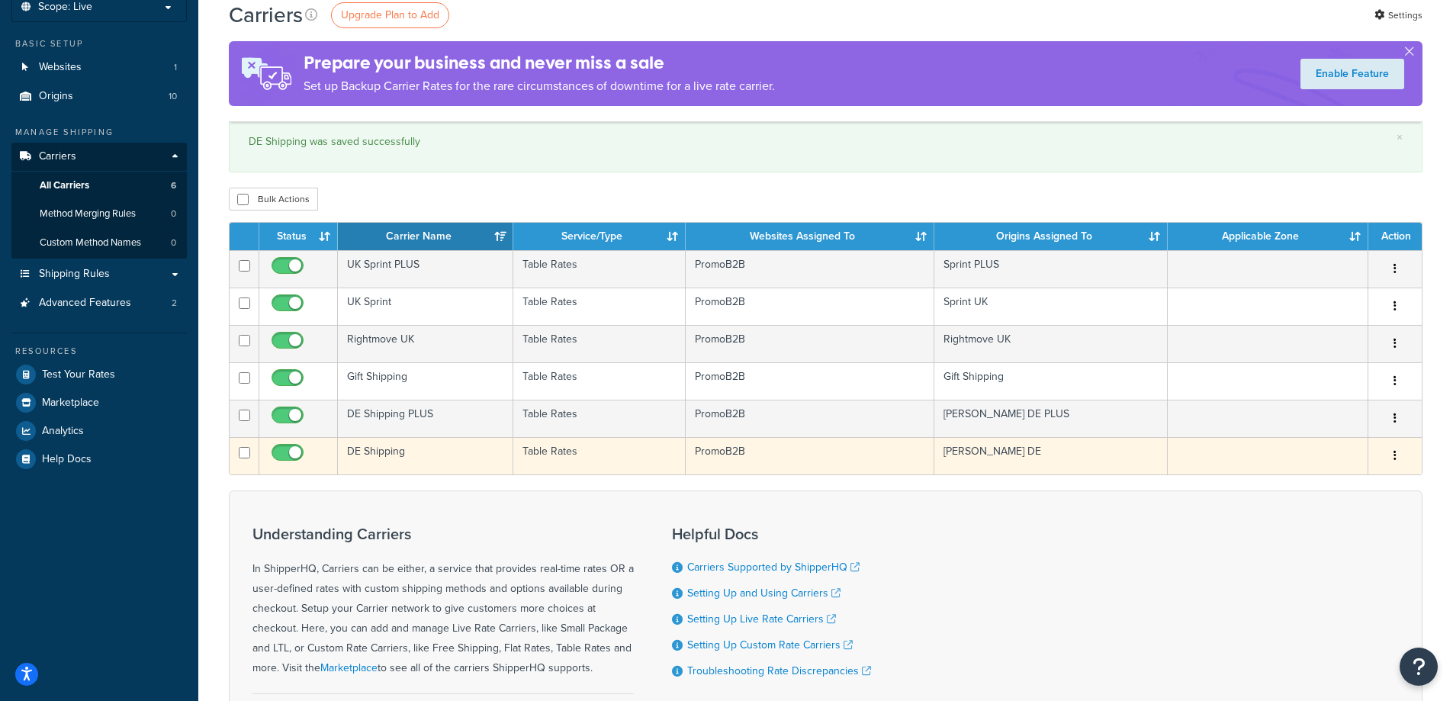
scroll to position [17, 0]
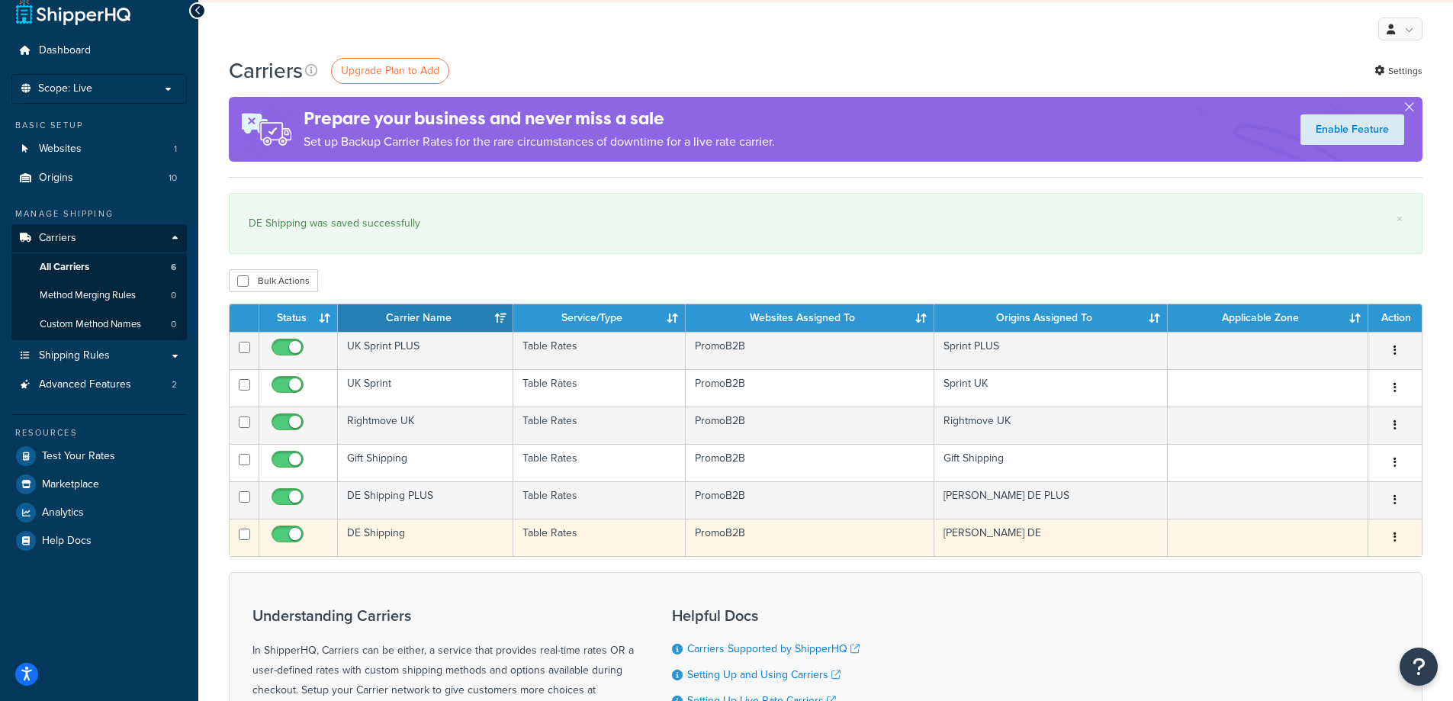
click at [1023, 527] on button "button" at bounding box center [1394, 537] width 21 height 24
click at [362, 526] on td "DE Shipping" at bounding box center [425, 537] width 175 height 37
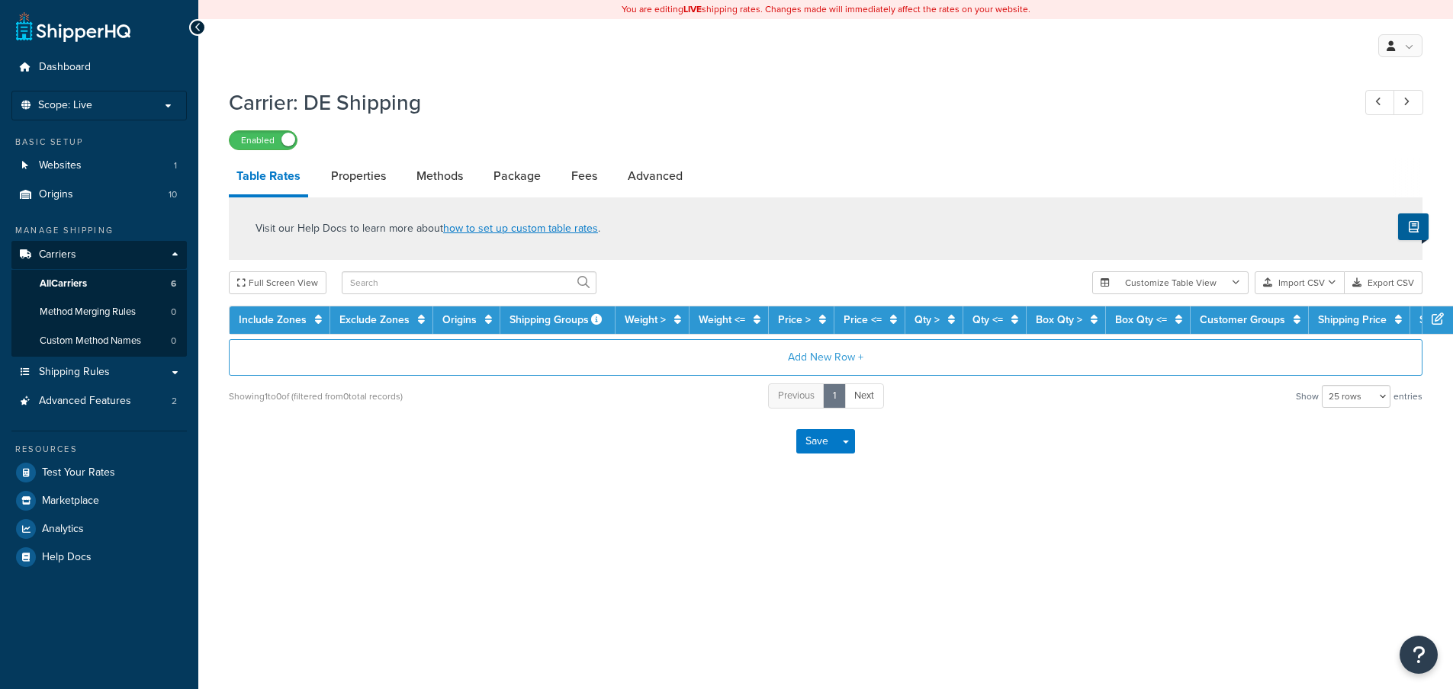
select select "25"
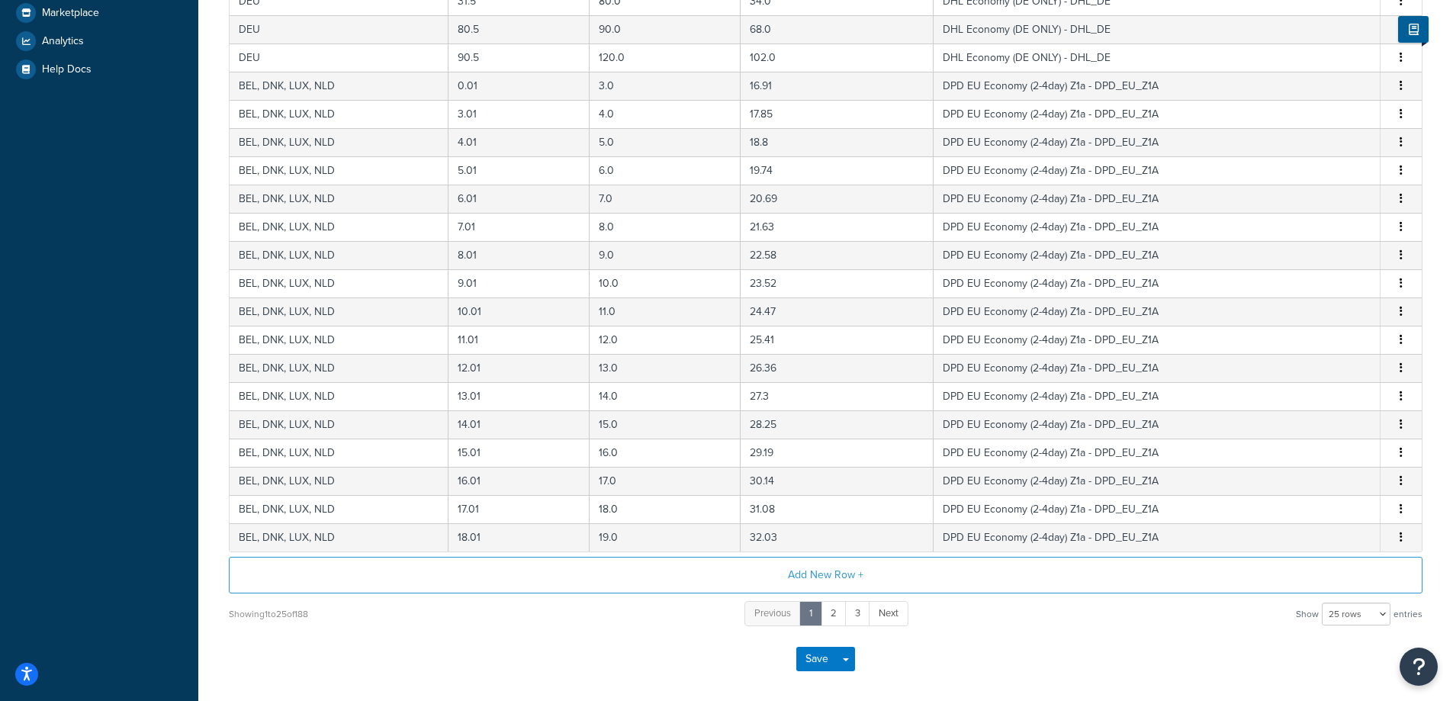
scroll to position [554, 0]
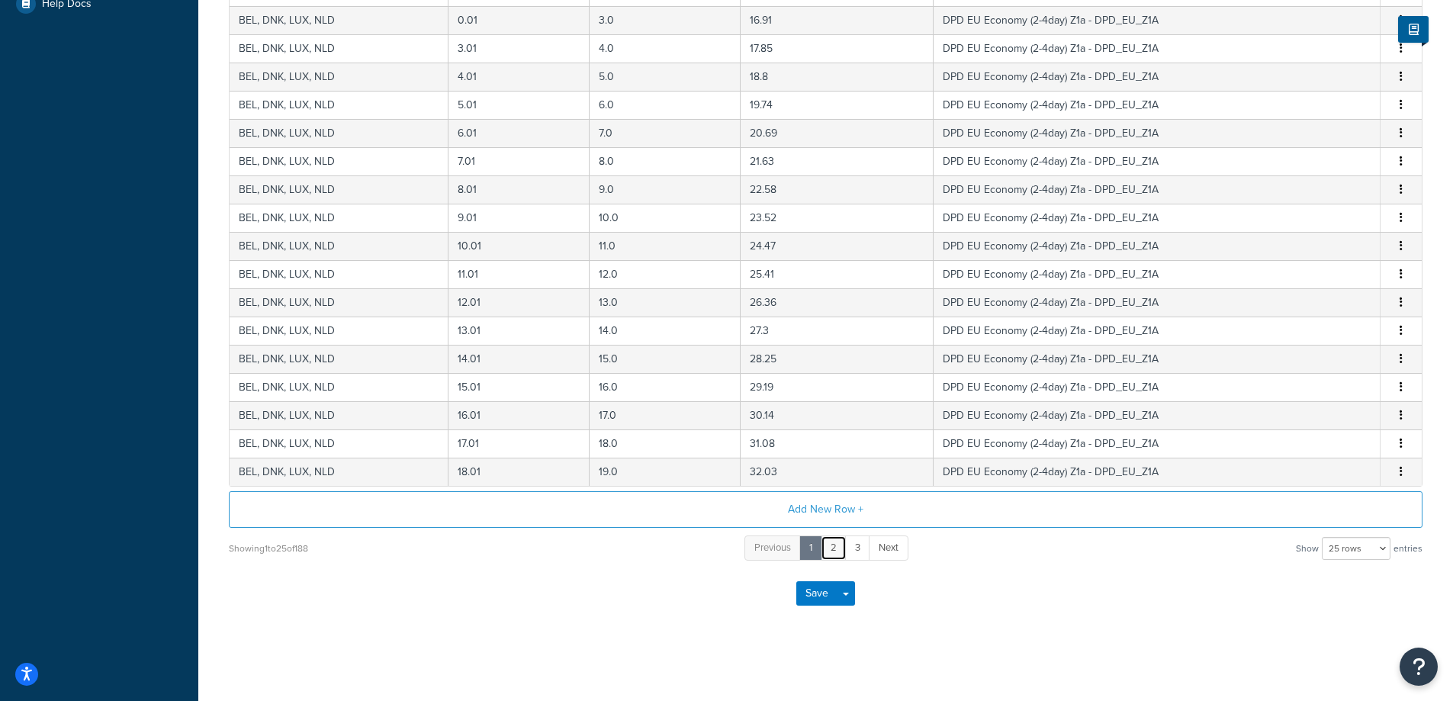
click at [830, 546] on link "2" at bounding box center [834, 547] width 26 height 25
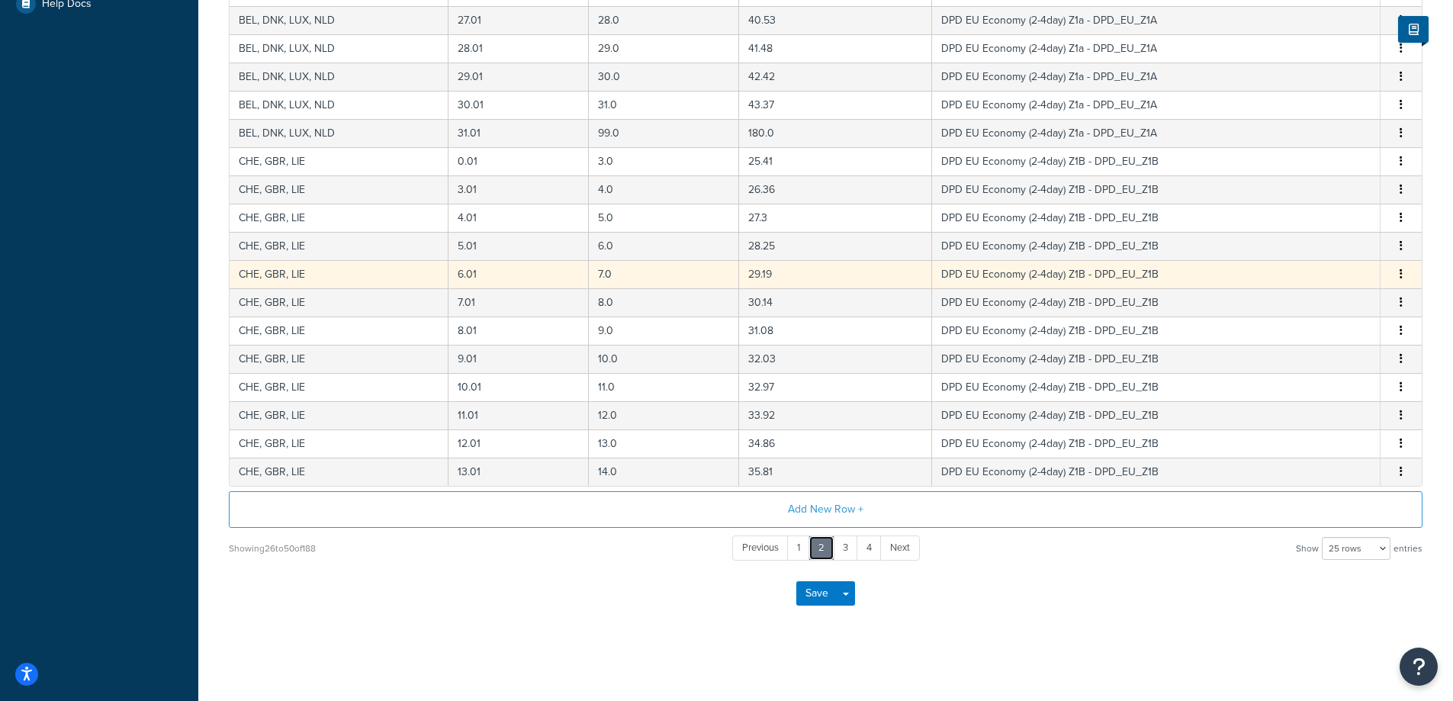
scroll to position [310, 0]
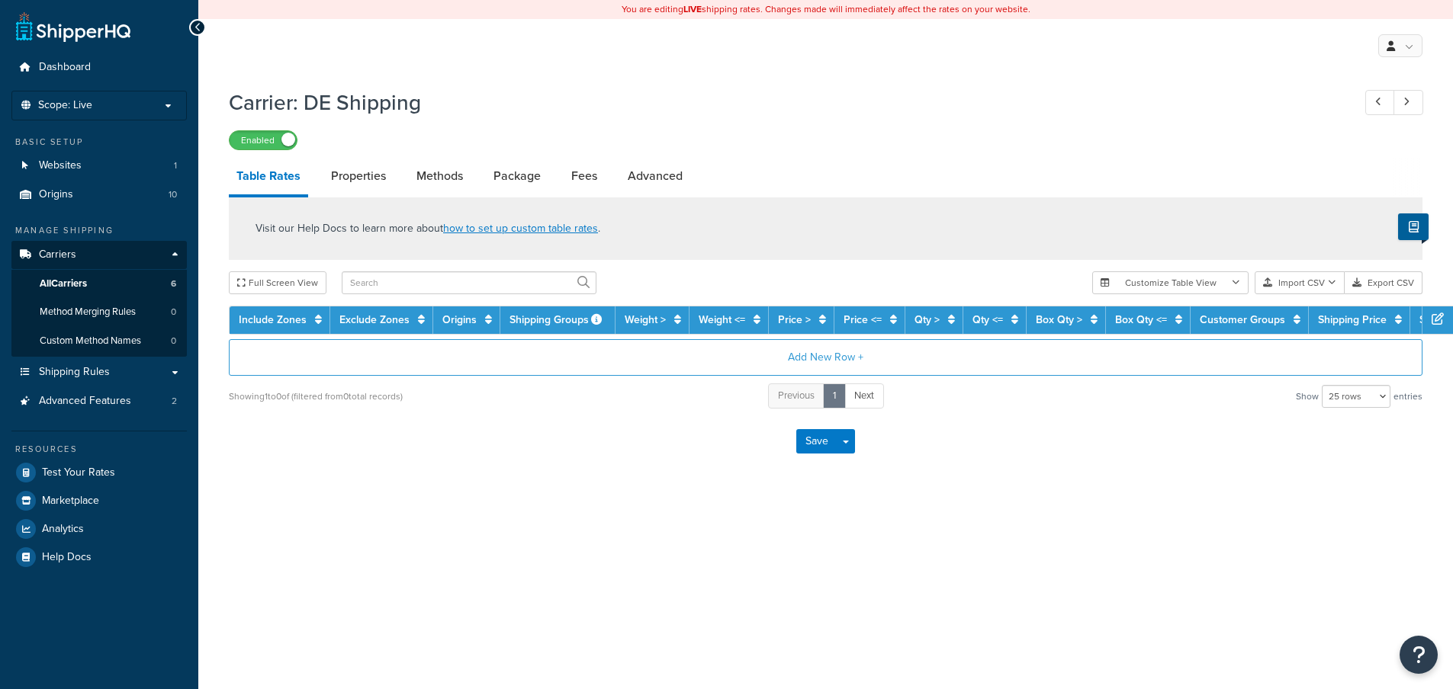
select select "25"
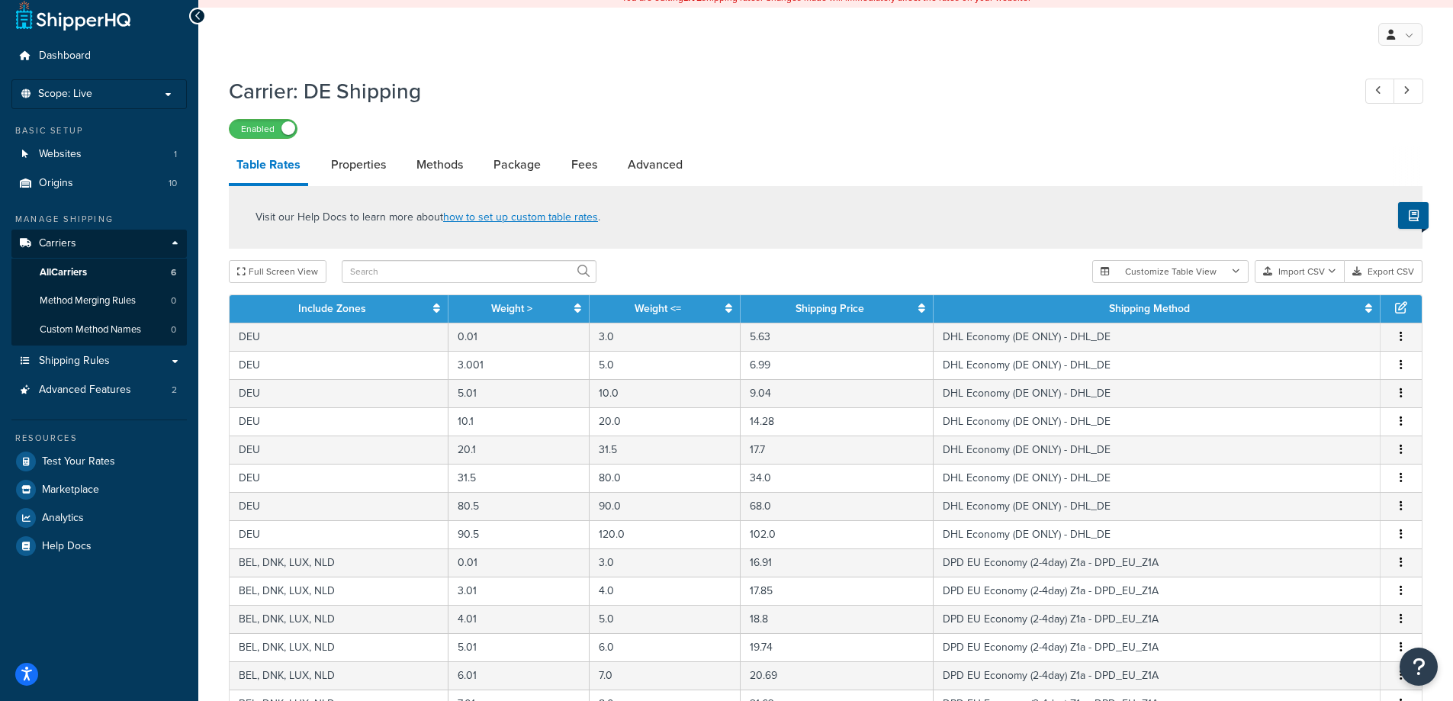
scroll to position [500, 0]
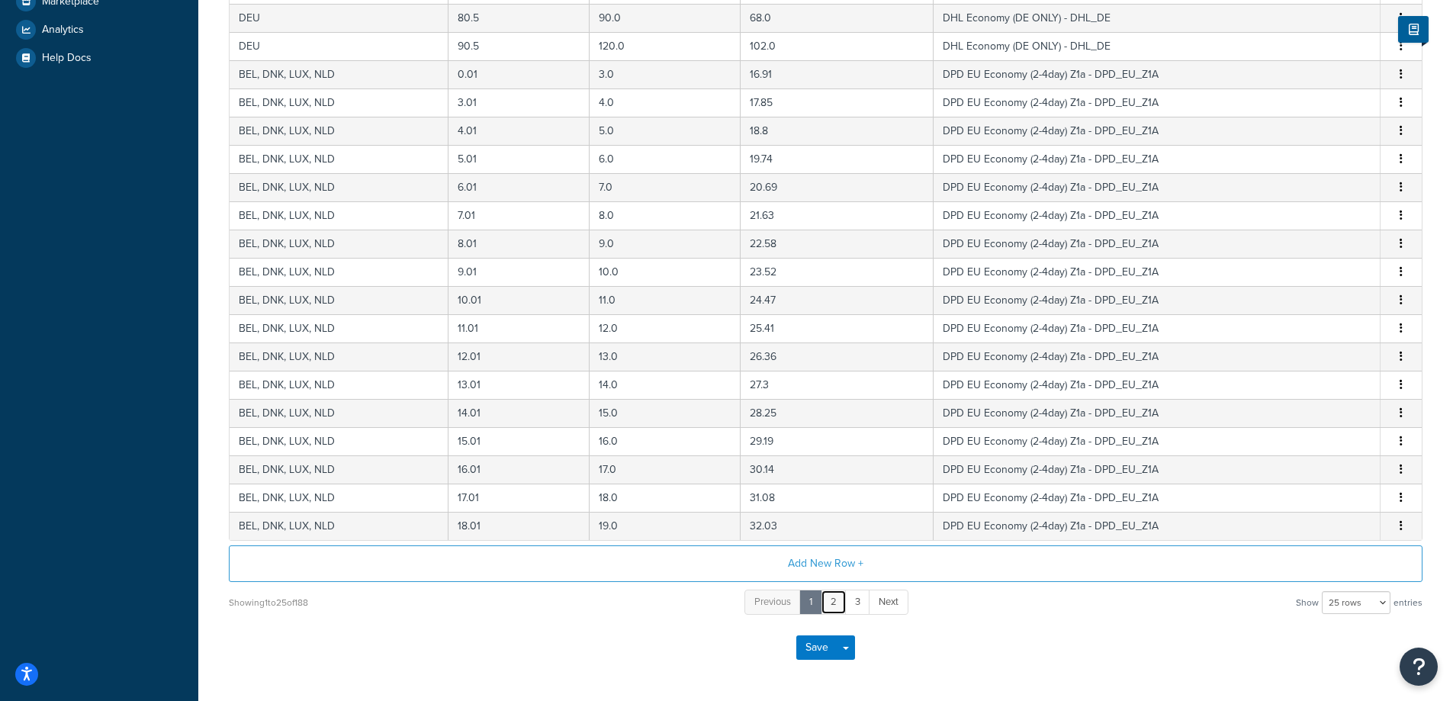
click at [833, 599] on link "2" at bounding box center [834, 602] width 26 height 25
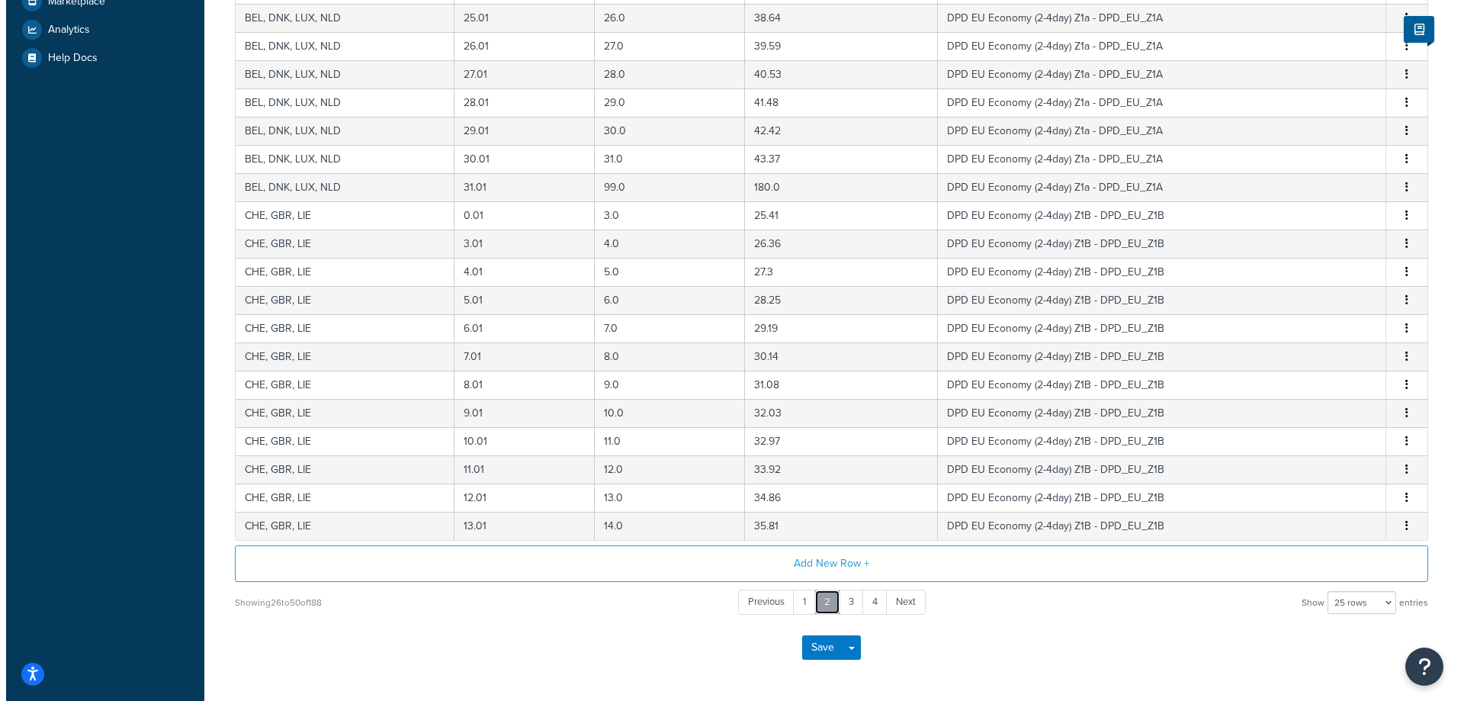
scroll to position [418, 0]
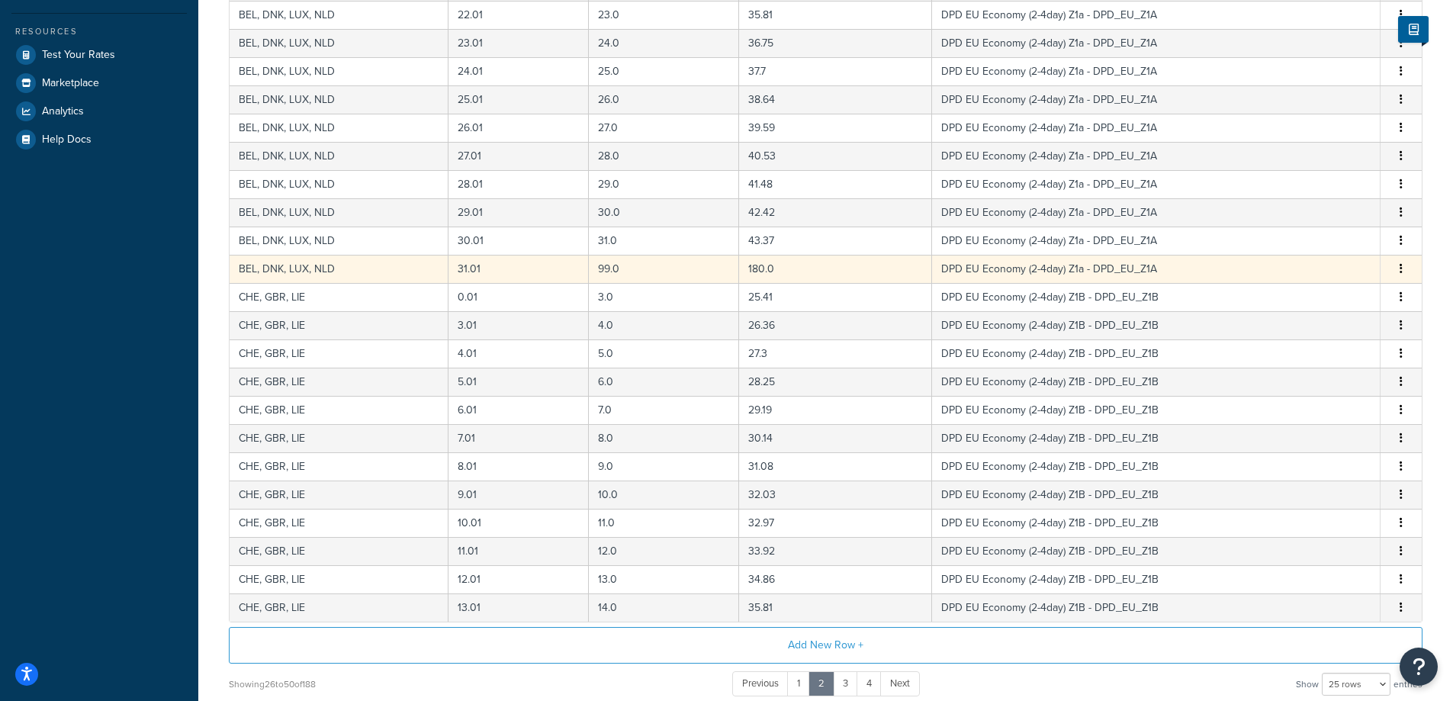
click at [627, 273] on td "99.0" at bounding box center [664, 269] width 150 height 28
select select "106777"
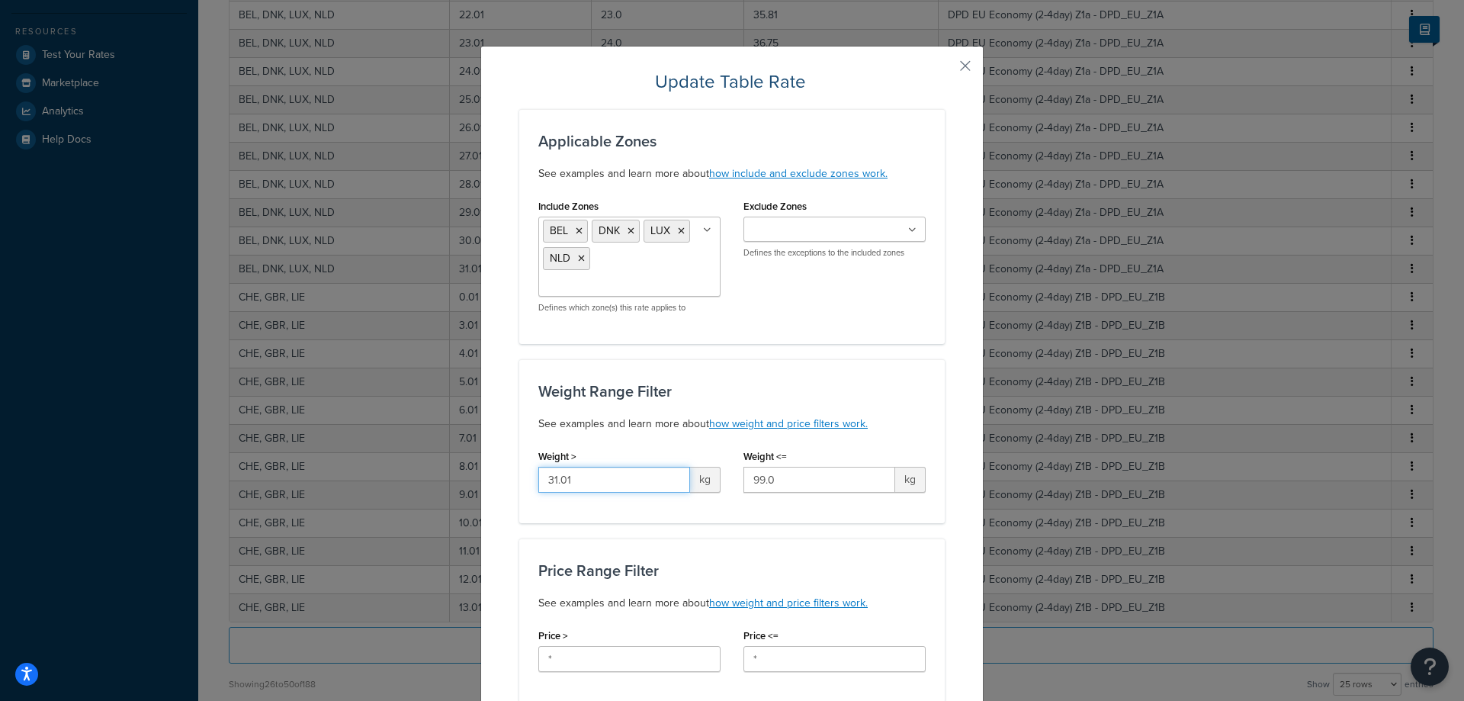
drag, startPoint x: 590, startPoint y: 486, endPoint x: 528, endPoint y: 468, distance: 65.0
click at [528, 468] on div "Weight > 31.01 kg" at bounding box center [629, 474] width 205 height 59
type input "2"
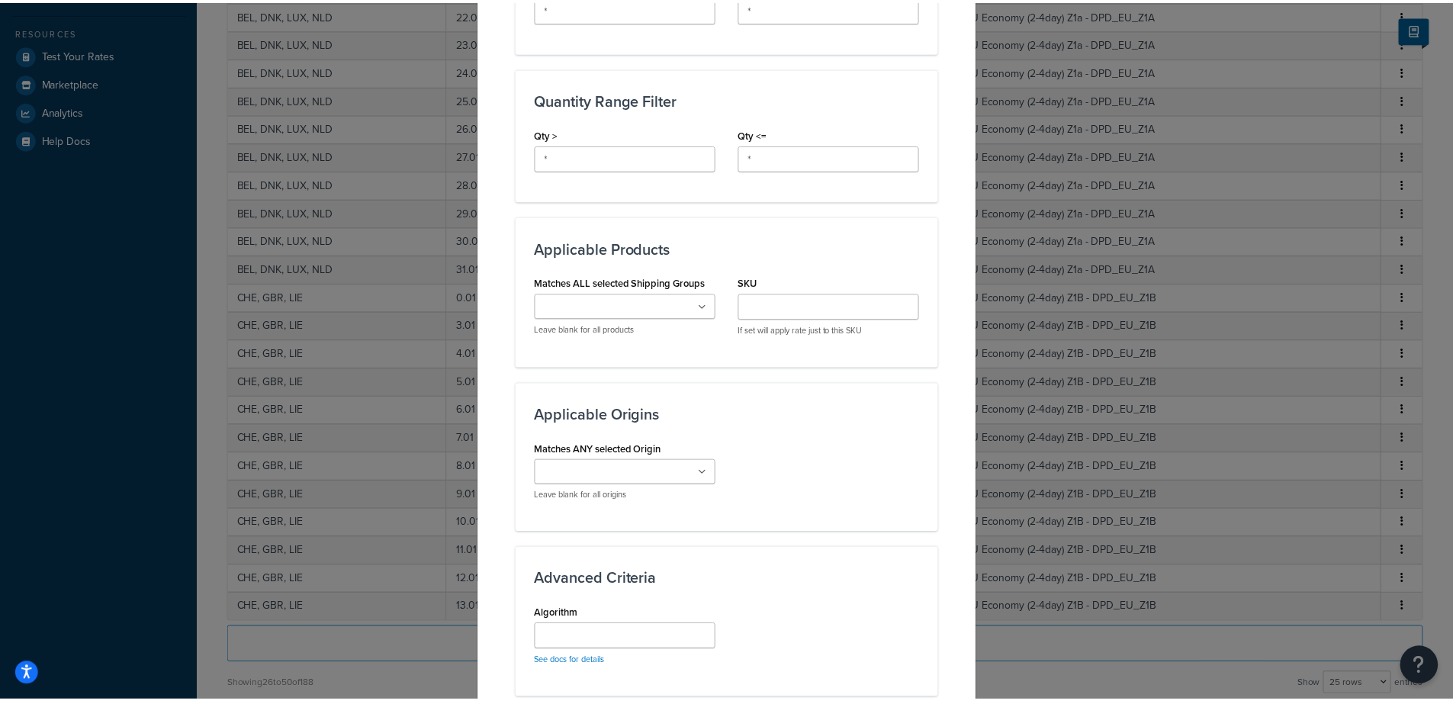
scroll to position [925, 0]
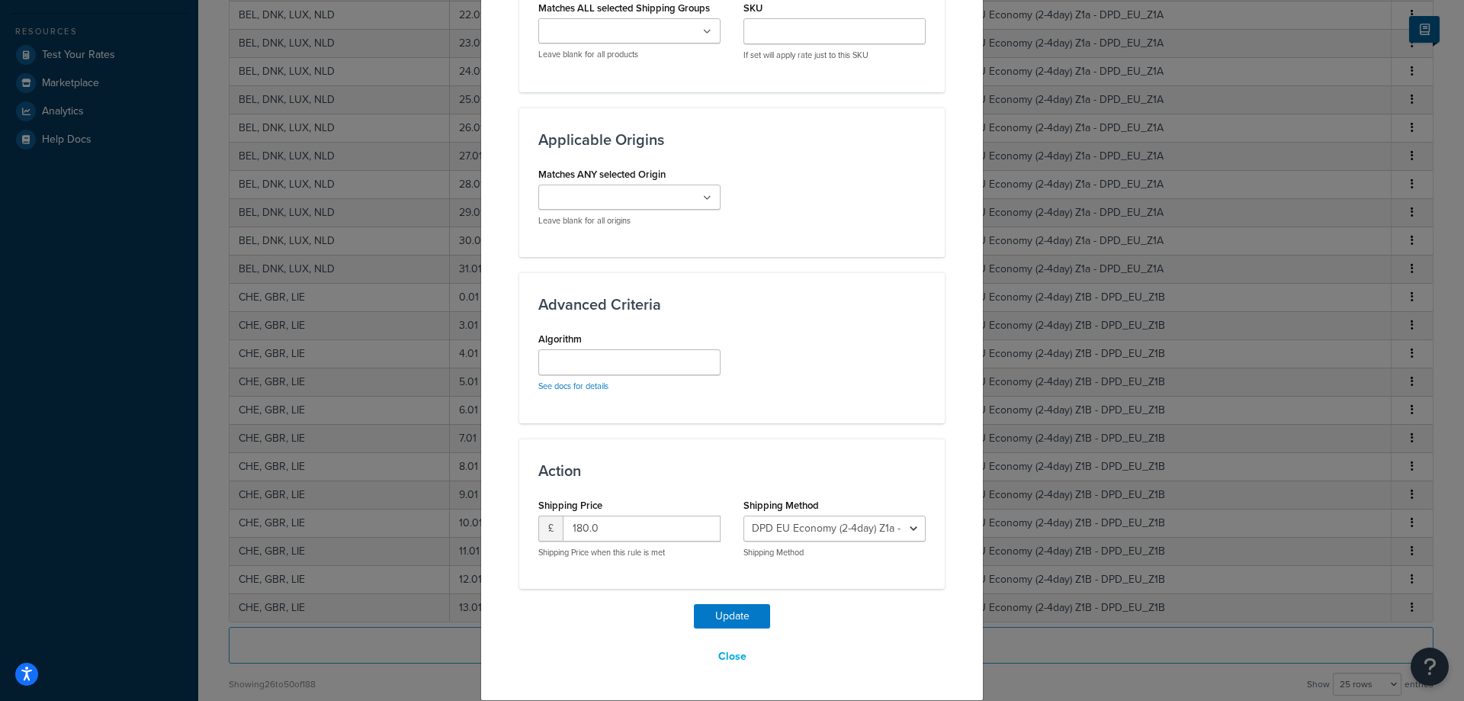
type input "32"
drag, startPoint x: 657, startPoint y: 524, endPoint x: 523, endPoint y: 535, distance: 134.7
click at [527, 535] on div "Shipping Price £ 180.0 Shipping Price when this rule is met" at bounding box center [629, 532] width 205 height 76
type input "43.84"
click at [725, 615] on button "Update" at bounding box center [732, 616] width 76 height 24
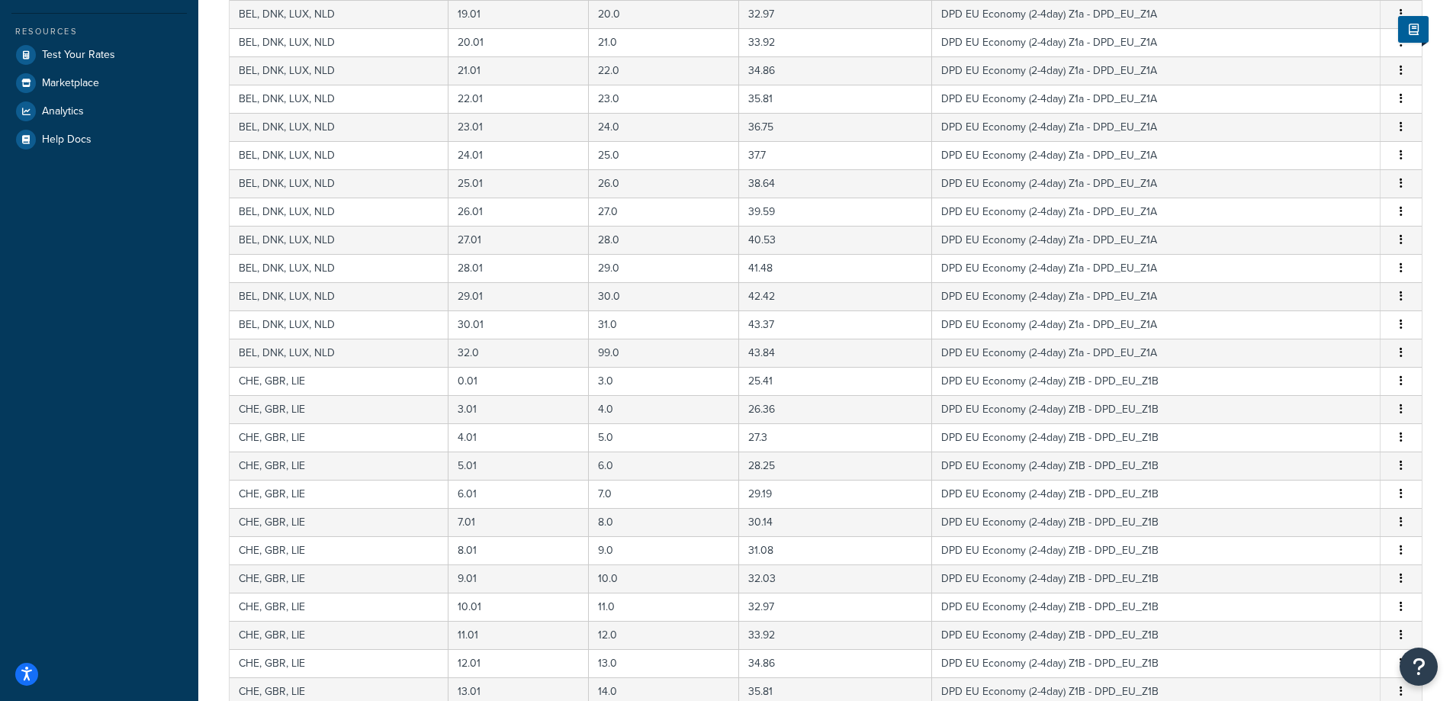
scroll to position [638, 0]
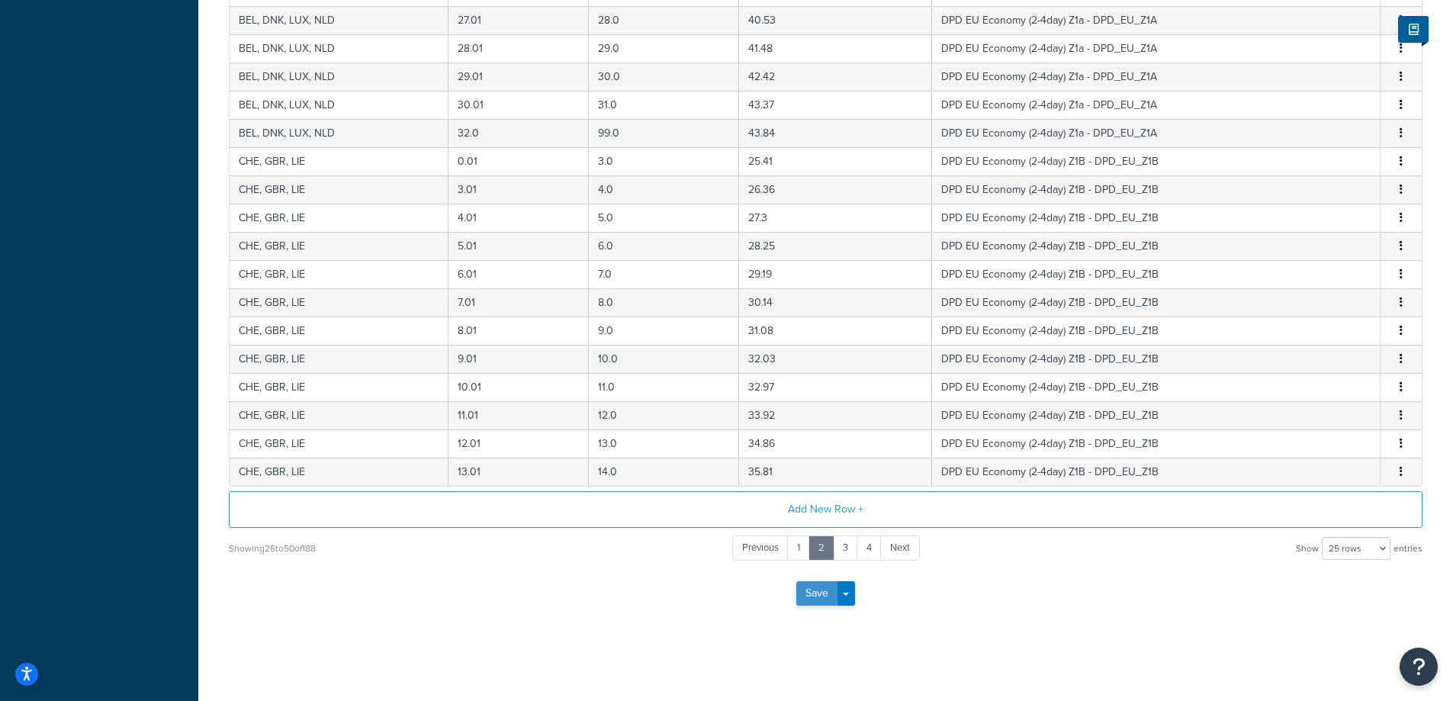
click at [813, 590] on button "Save" at bounding box center [816, 593] width 41 height 24
